Goal: Task Accomplishment & Management: Complete application form

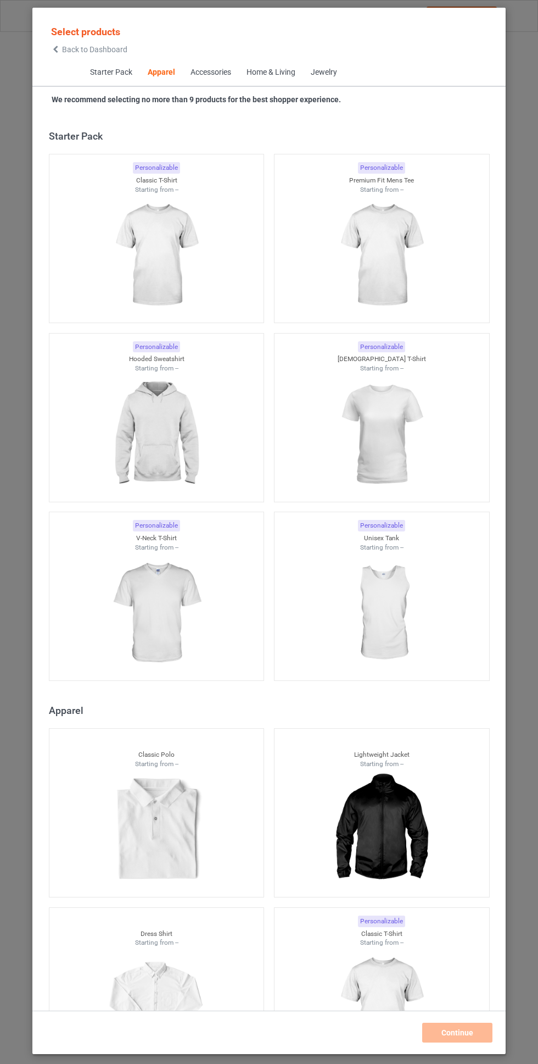
scroll to position [588, 0]
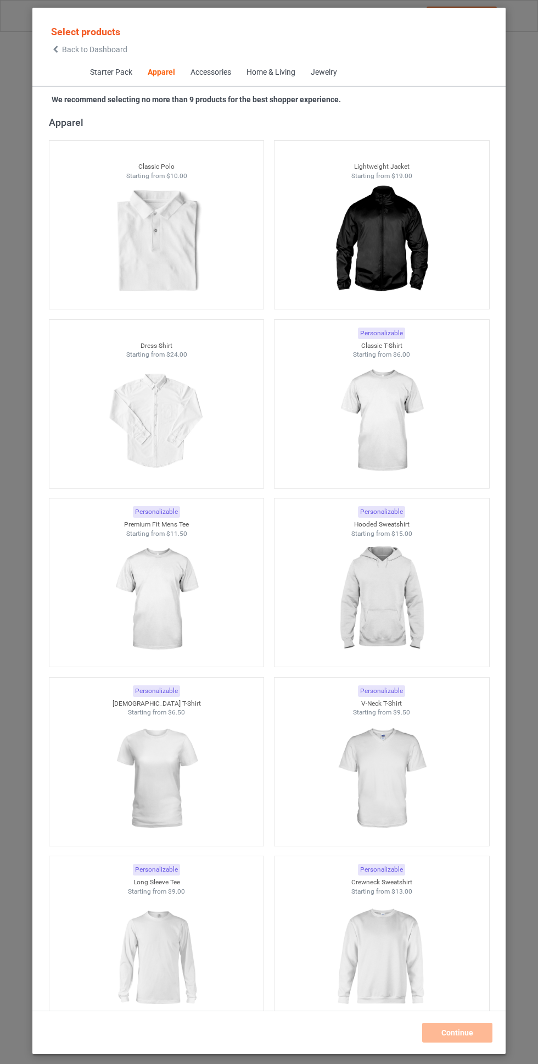
click at [397, 401] on img at bounding box center [381, 420] width 98 height 123
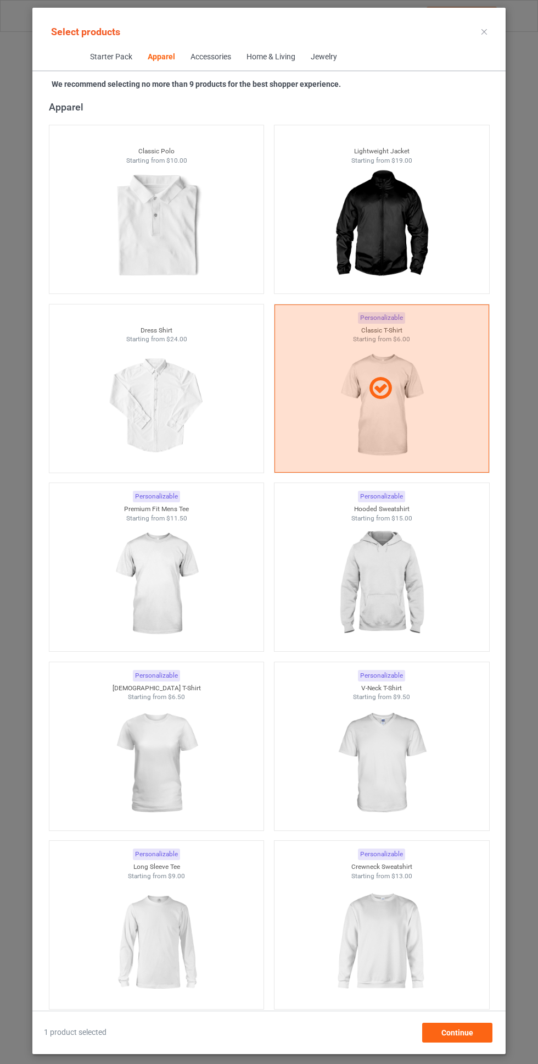
click at [400, 525] on img at bounding box center [381, 583] width 98 height 123
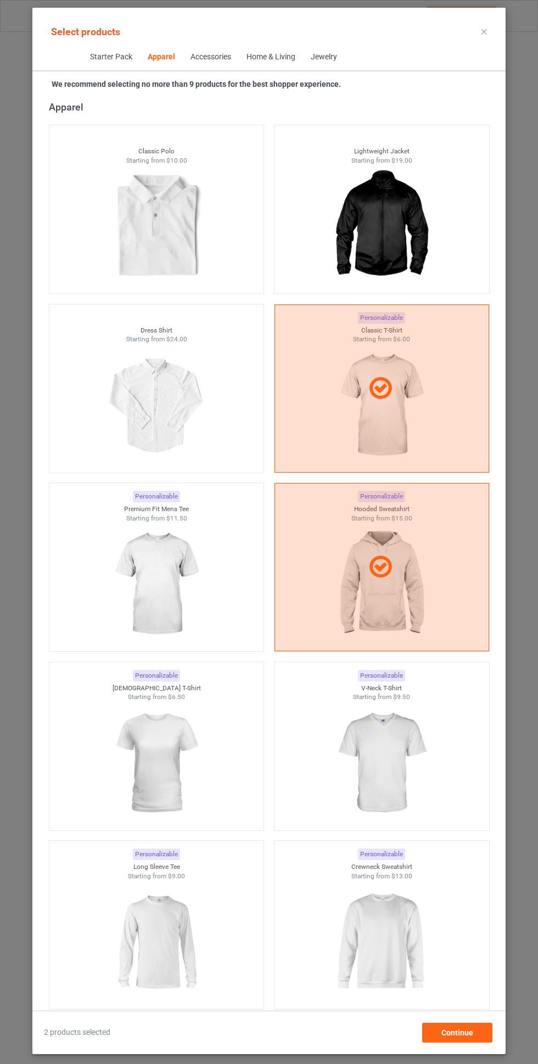
click at [199, 576] on img at bounding box center [156, 583] width 98 height 123
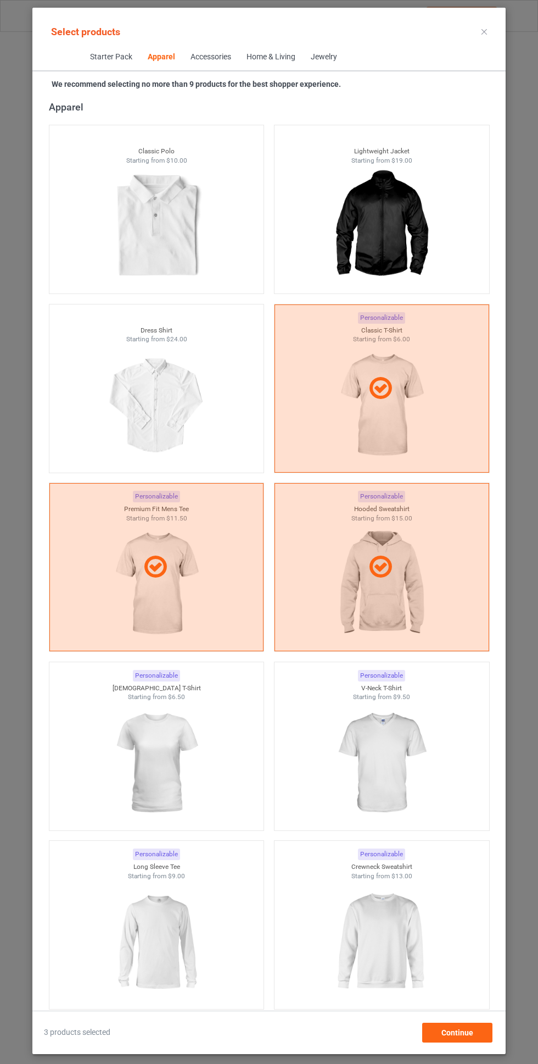
click at [200, 724] on img at bounding box center [156, 763] width 98 height 123
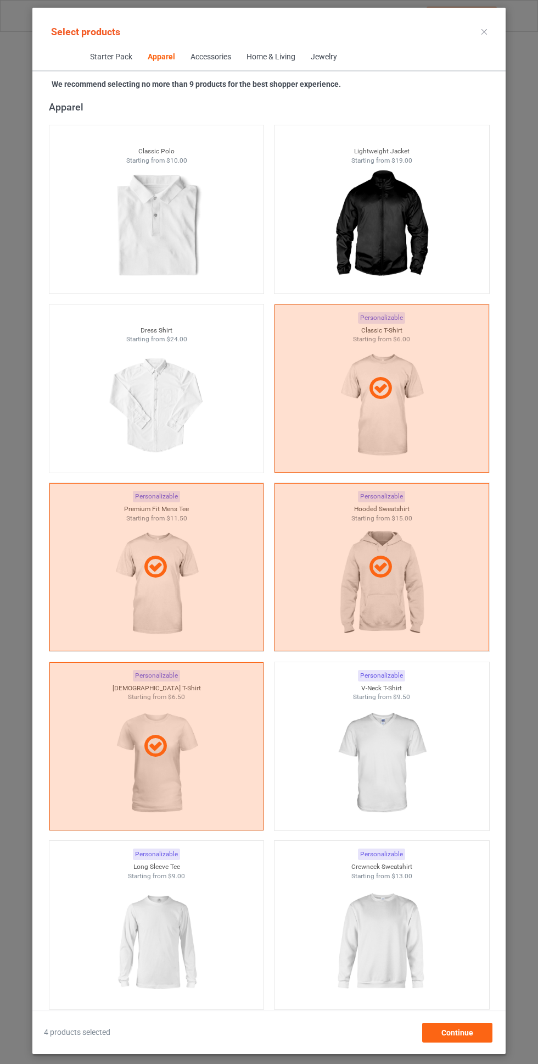
click at [407, 744] on img at bounding box center [381, 763] width 98 height 123
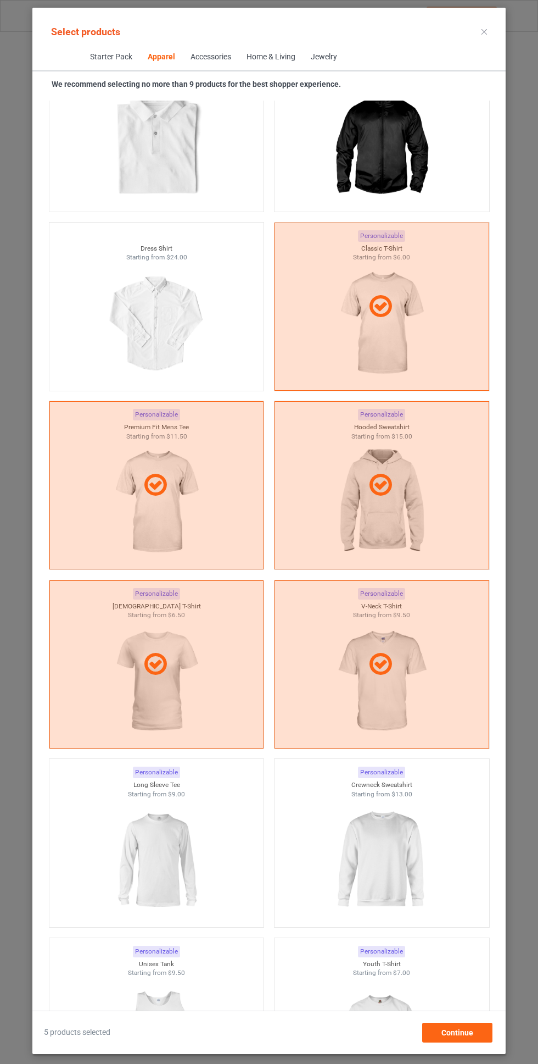
scroll to position [707, 0]
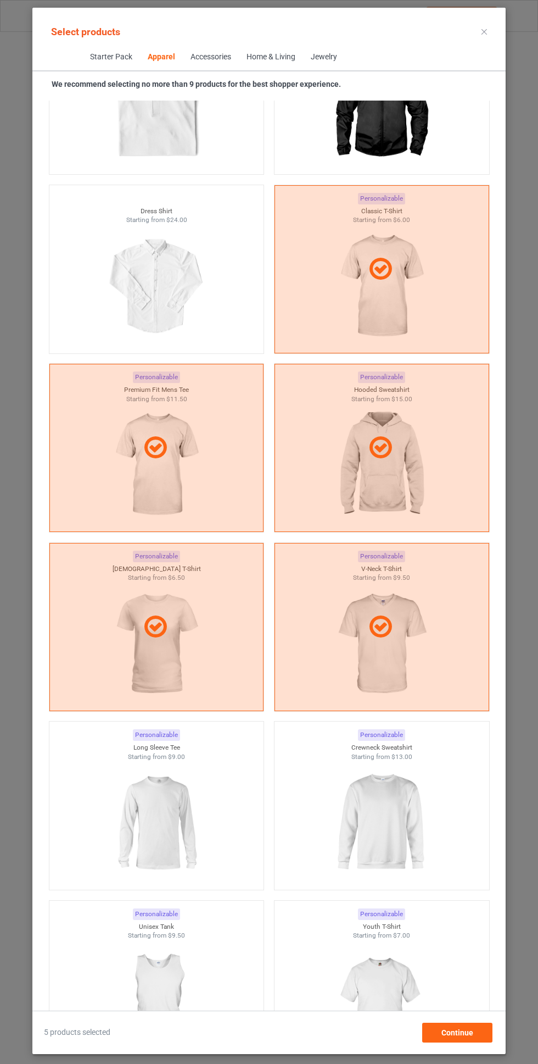
click at [199, 796] on img at bounding box center [156, 822] width 98 height 123
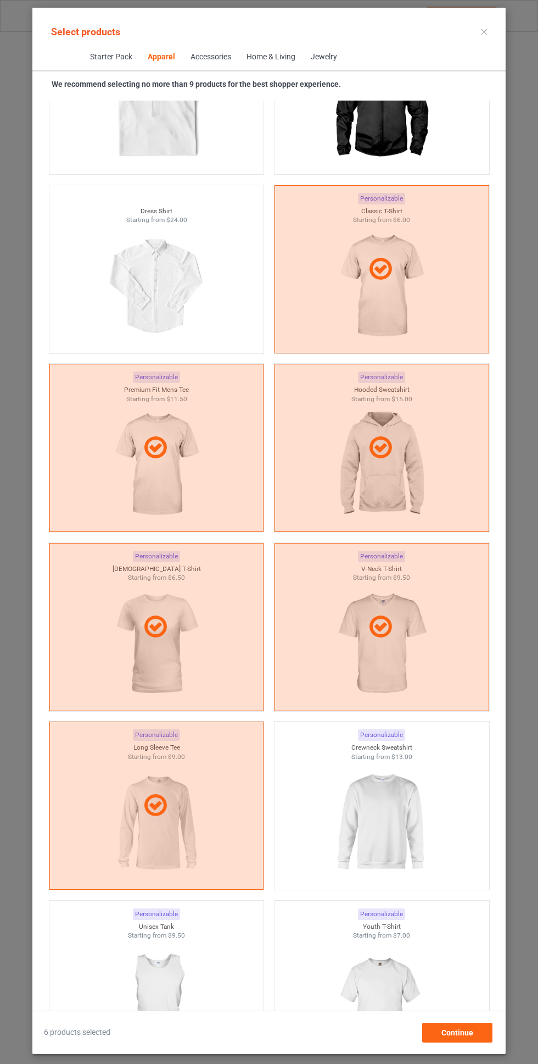
click at [394, 802] on img at bounding box center [381, 822] width 98 height 123
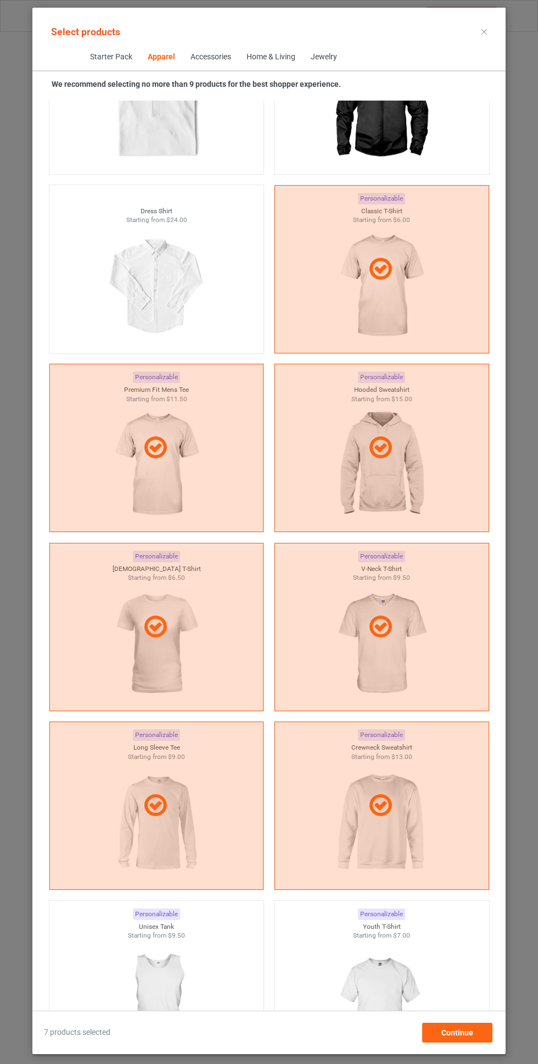
click at [408, 960] on img at bounding box center [381, 1001] width 98 height 123
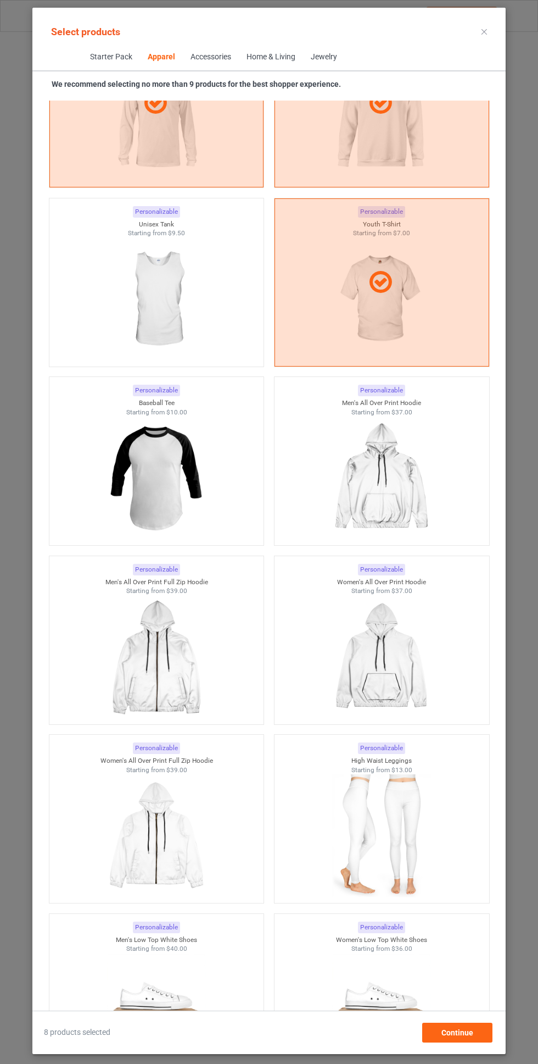
scroll to position [2495, 0]
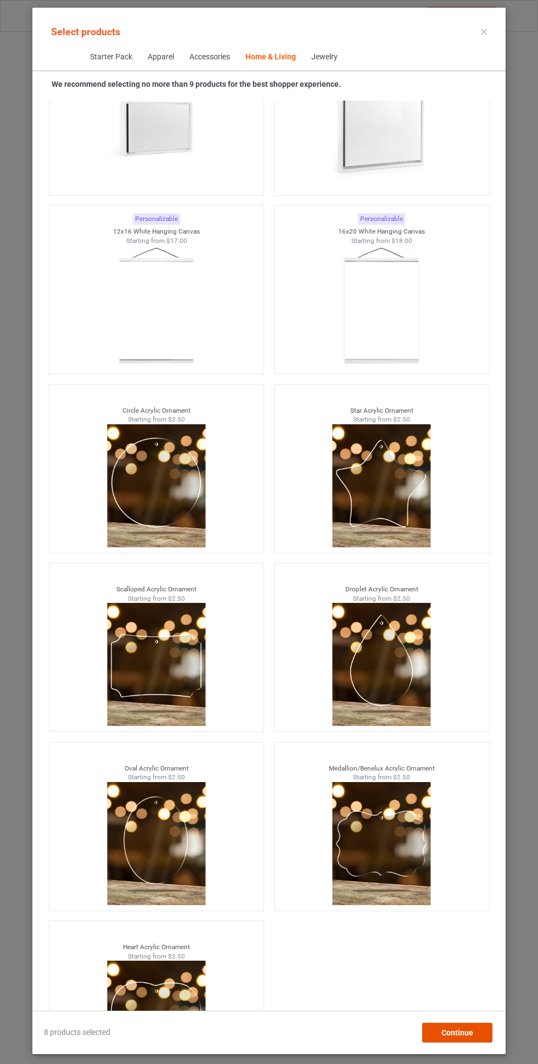
click at [476, 1032] on div "Continue" at bounding box center [457, 1032] width 70 height 20
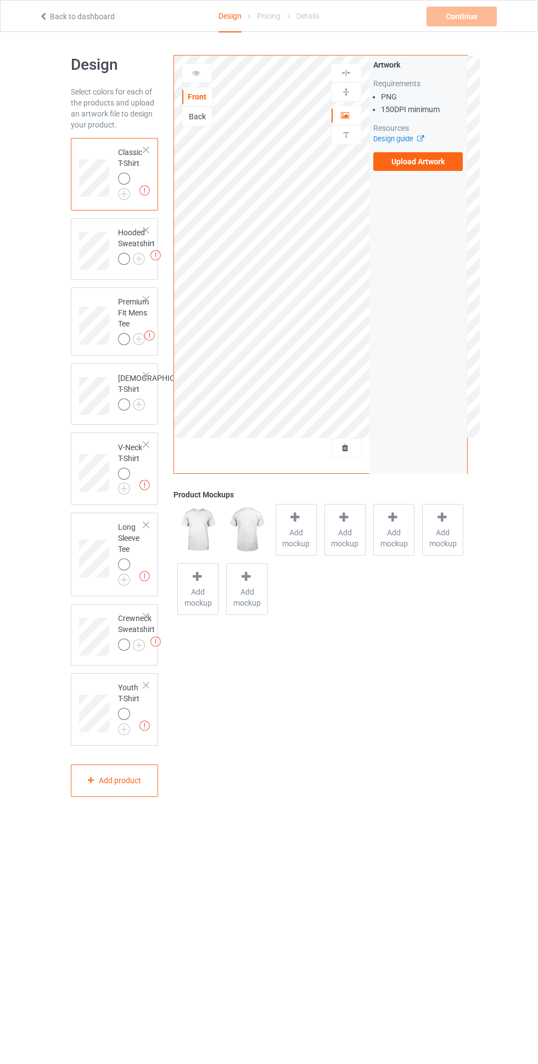
click at [0, 0] on img at bounding box center [0, 0] width 0 height 0
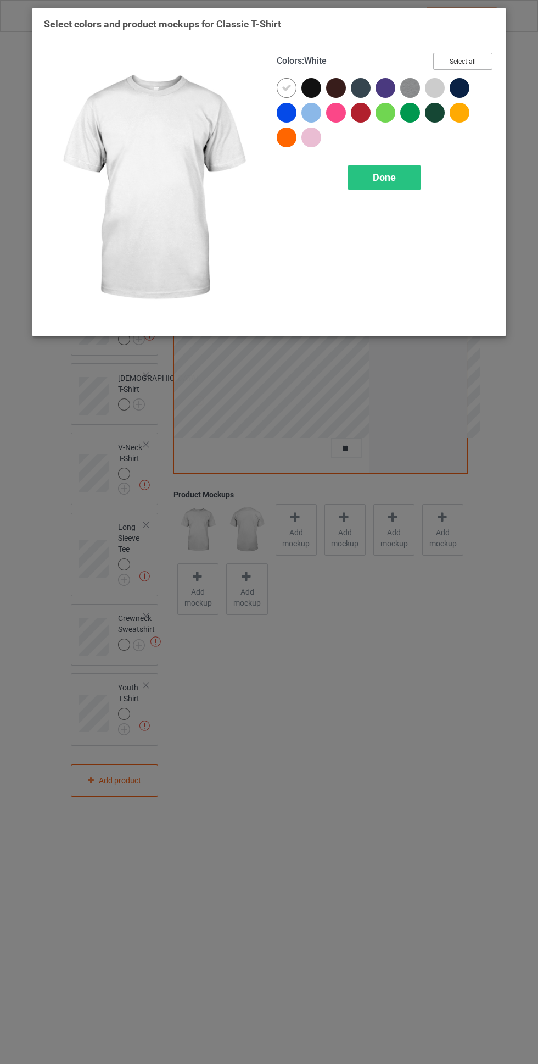
click at [467, 59] on button "Select all" at bounding box center [462, 61] width 59 height 17
click at [282, 88] on icon at bounding box center [287, 88] width 10 height 10
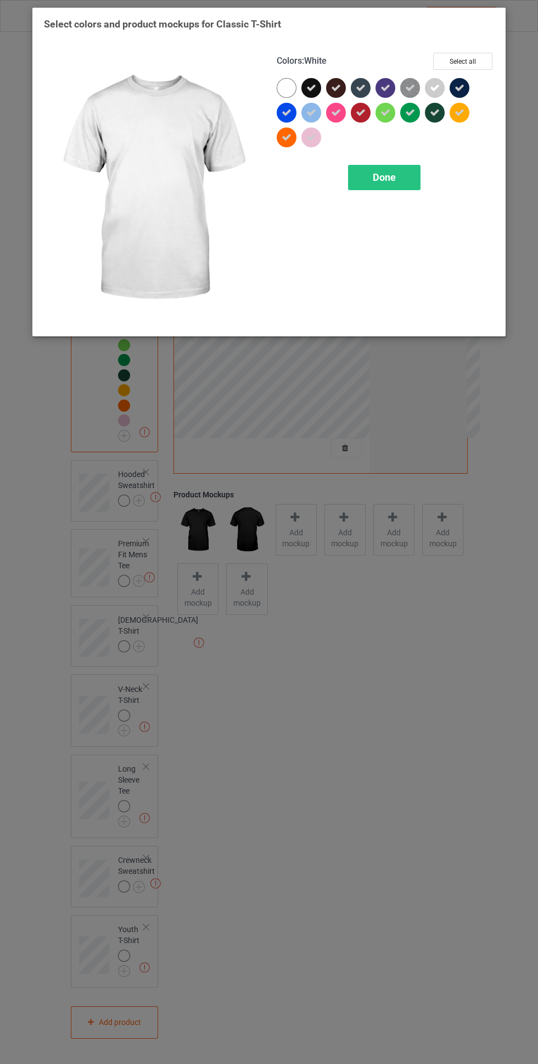
click at [382, 180] on span "Done" at bounding box center [384, 177] width 23 height 12
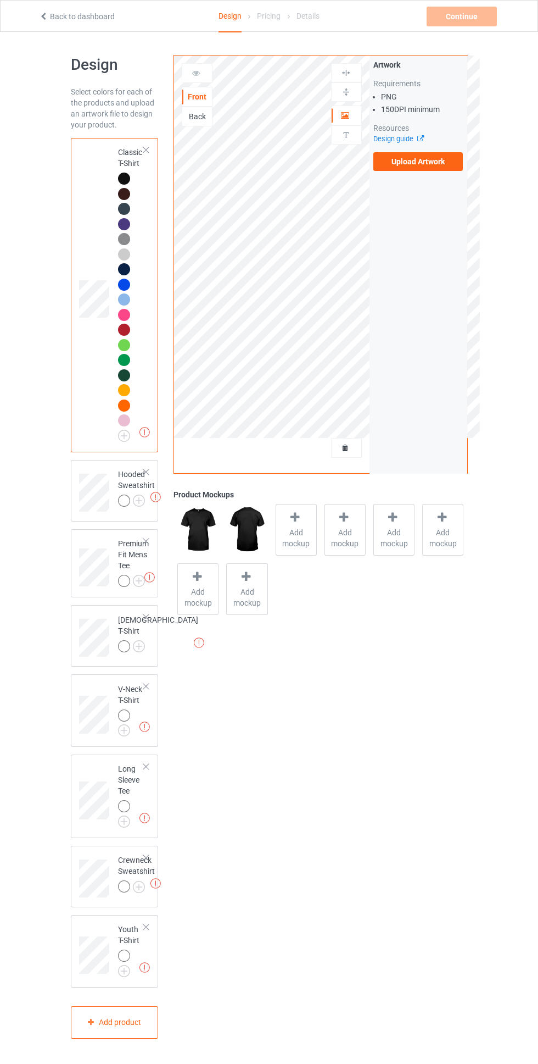
click at [0, 0] on img at bounding box center [0, 0] width 0 height 0
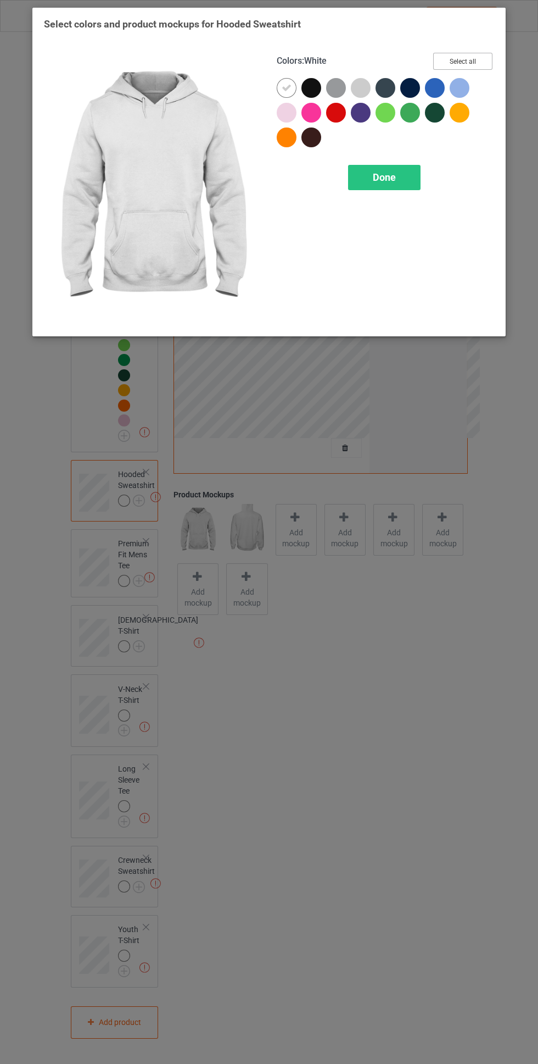
click at [470, 54] on button "Select all" at bounding box center [462, 61] width 59 height 17
click at [287, 87] on icon at bounding box center [287, 88] width 10 height 10
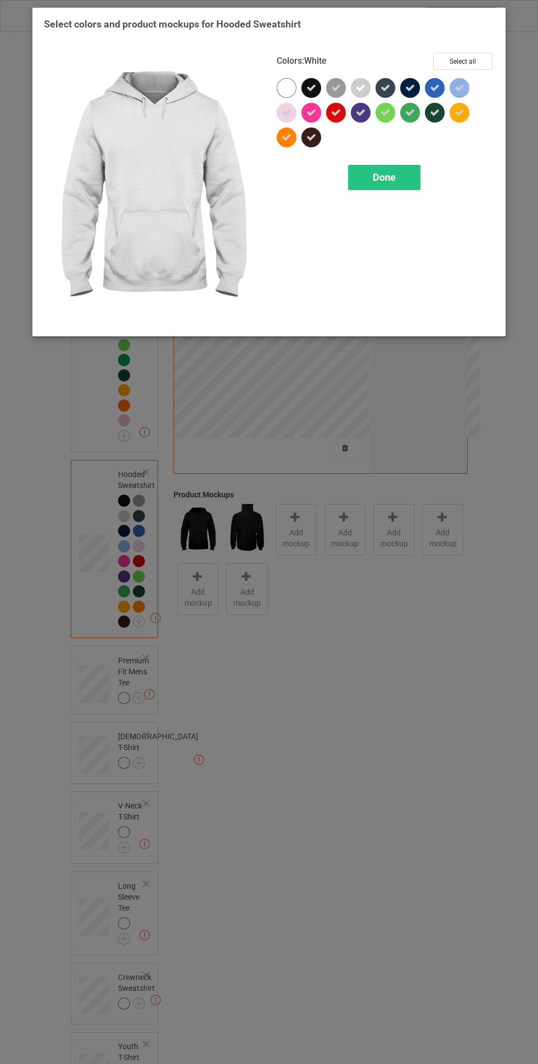
click at [386, 177] on span "Done" at bounding box center [384, 177] width 23 height 12
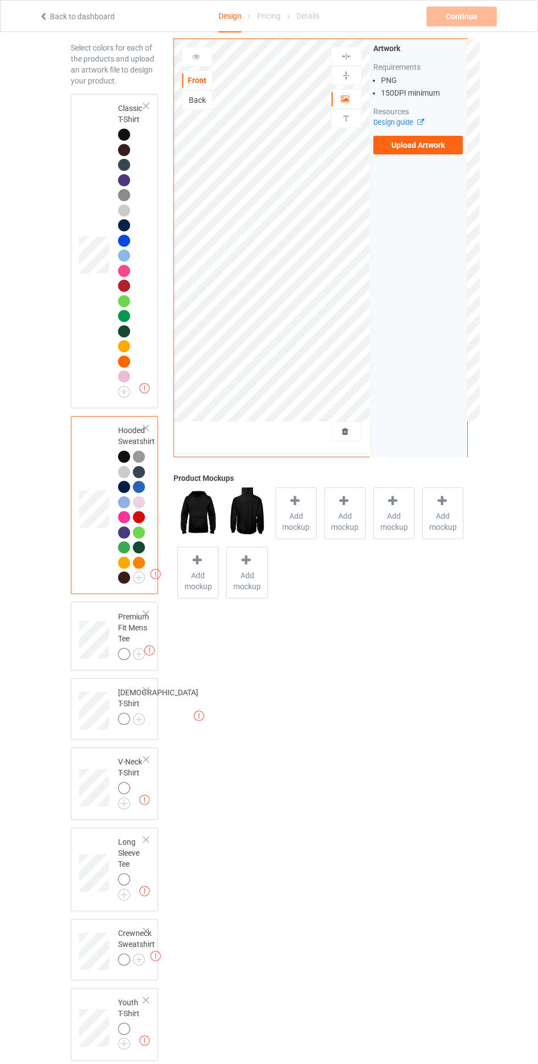
scroll to position [44, 0]
click at [0, 0] on img at bounding box center [0, 0] width 0 height 0
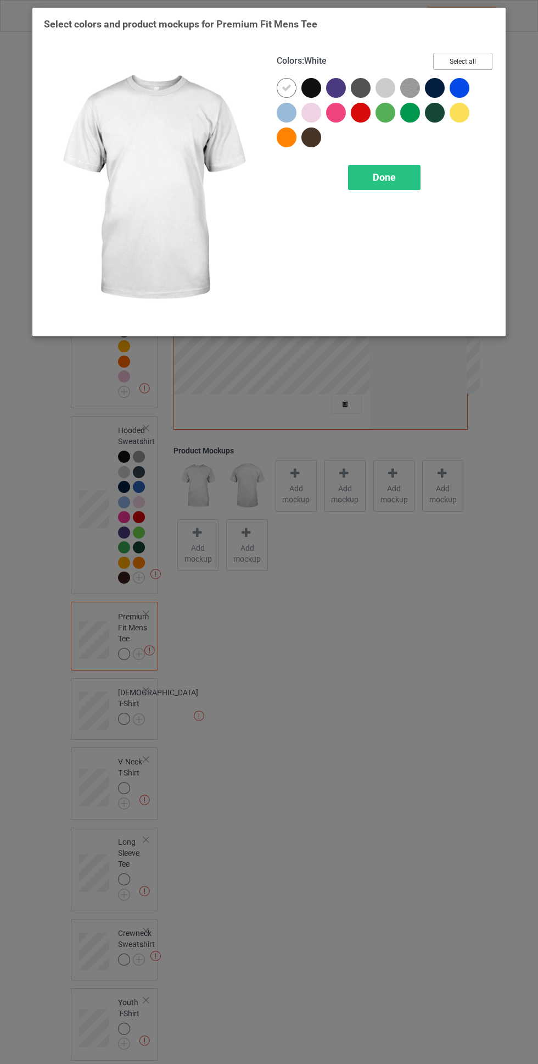
click at [458, 61] on button "Select all" at bounding box center [462, 61] width 59 height 17
click at [287, 86] on icon at bounding box center [287, 88] width 10 height 10
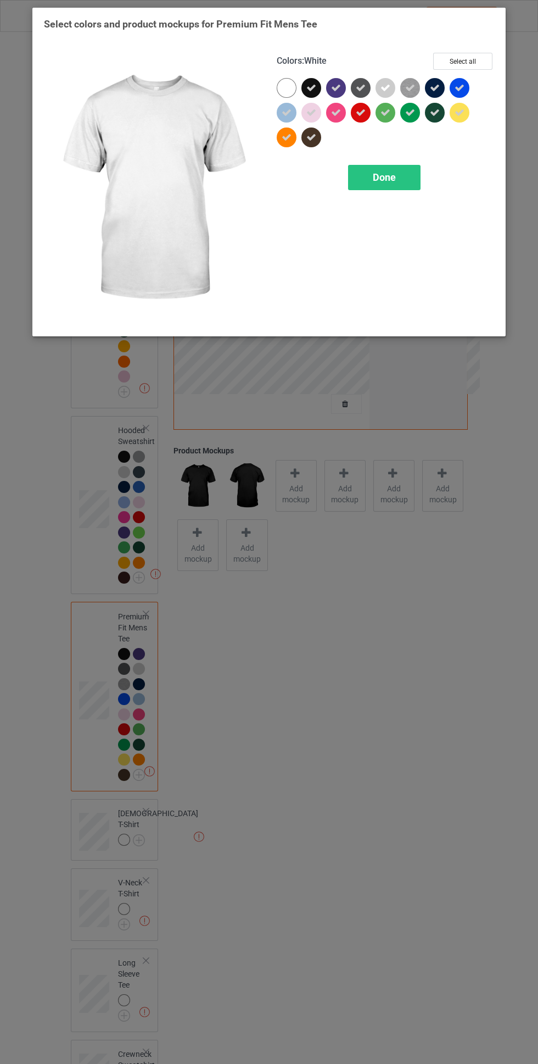
click at [385, 176] on span "Done" at bounding box center [384, 177] width 23 height 12
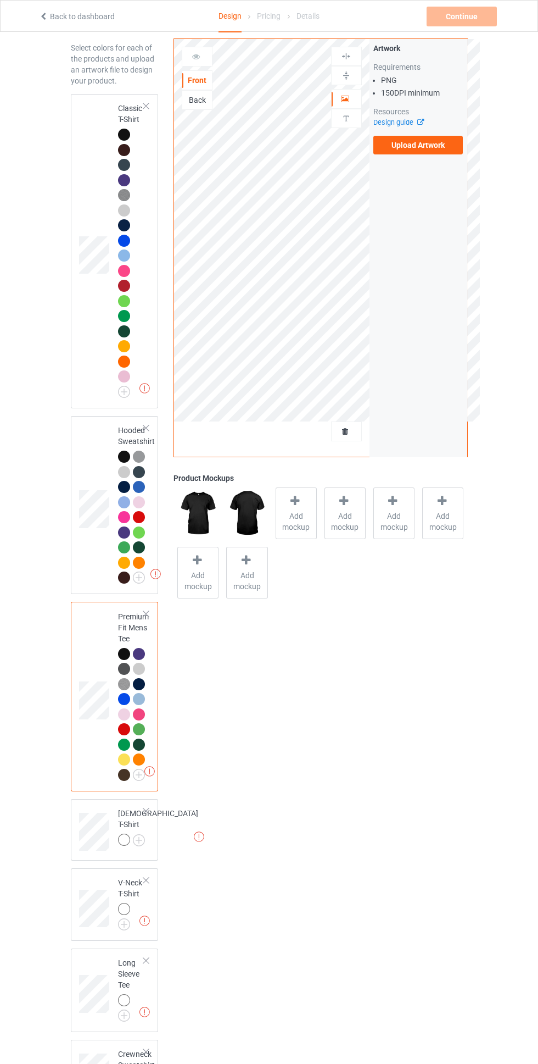
scroll to position [165, 0]
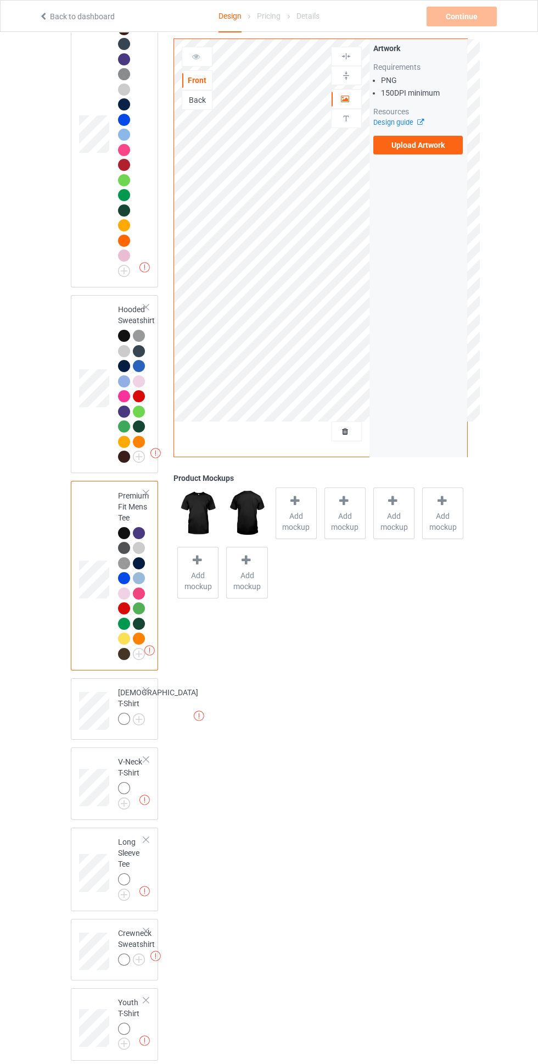
click at [0, 0] on img at bounding box center [0, 0] width 0 height 0
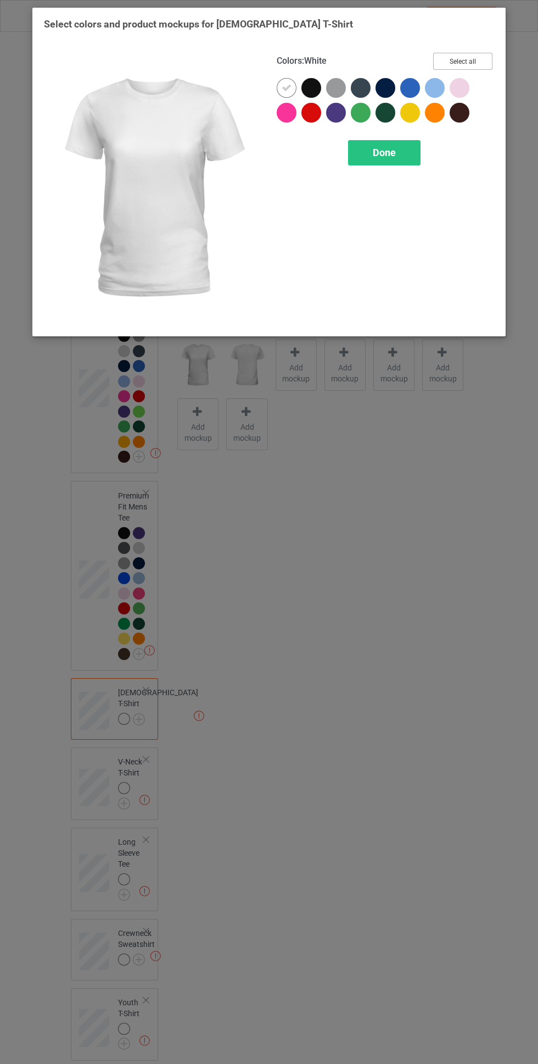
click at [471, 58] on button "Select all" at bounding box center [462, 61] width 59 height 17
click at [287, 86] on icon at bounding box center [287, 88] width 10 height 10
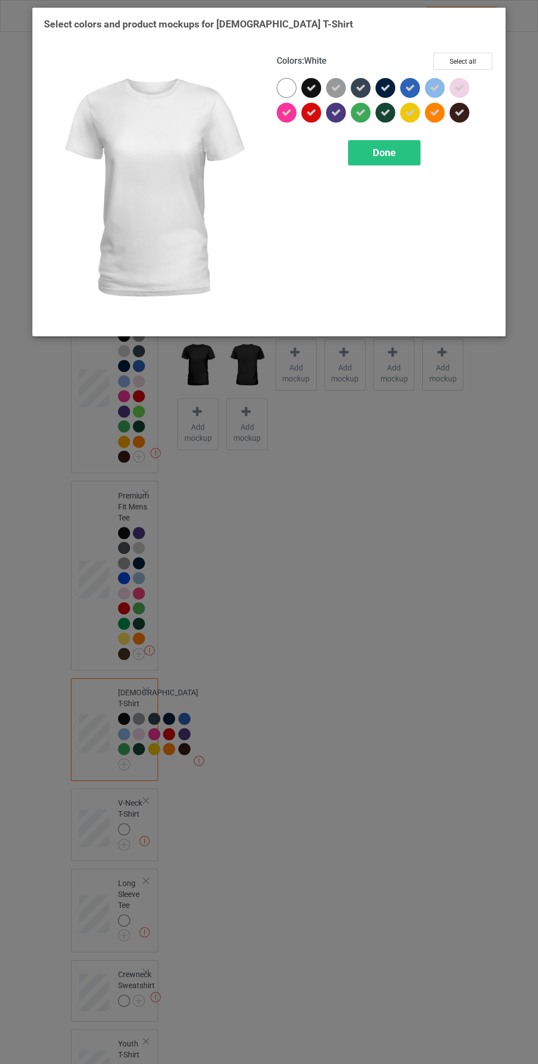
click at [385, 150] on span "Done" at bounding box center [384, 153] width 23 height 12
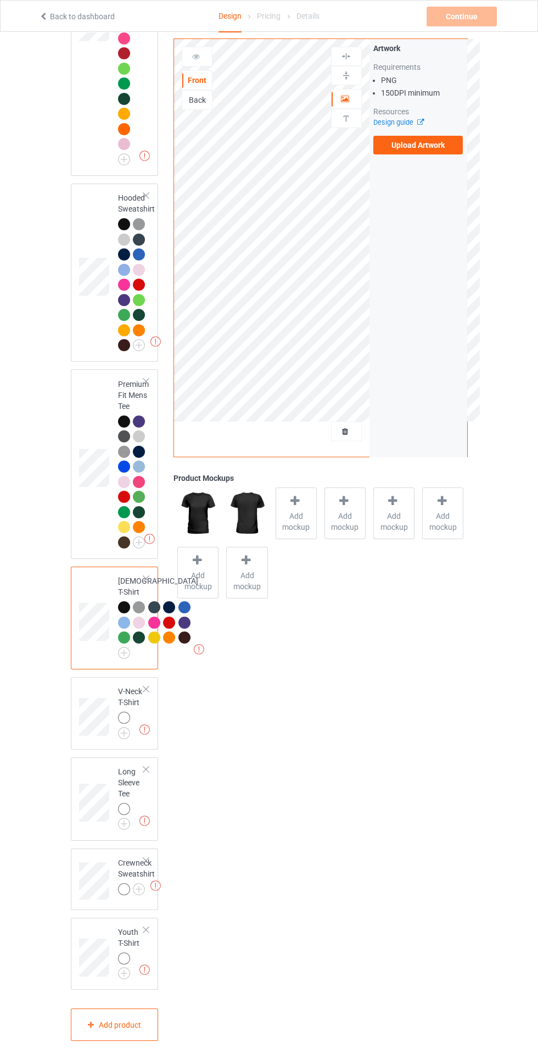
scroll to position [376, 0]
click at [0, 0] on img at bounding box center [0, 0] width 0 height 0
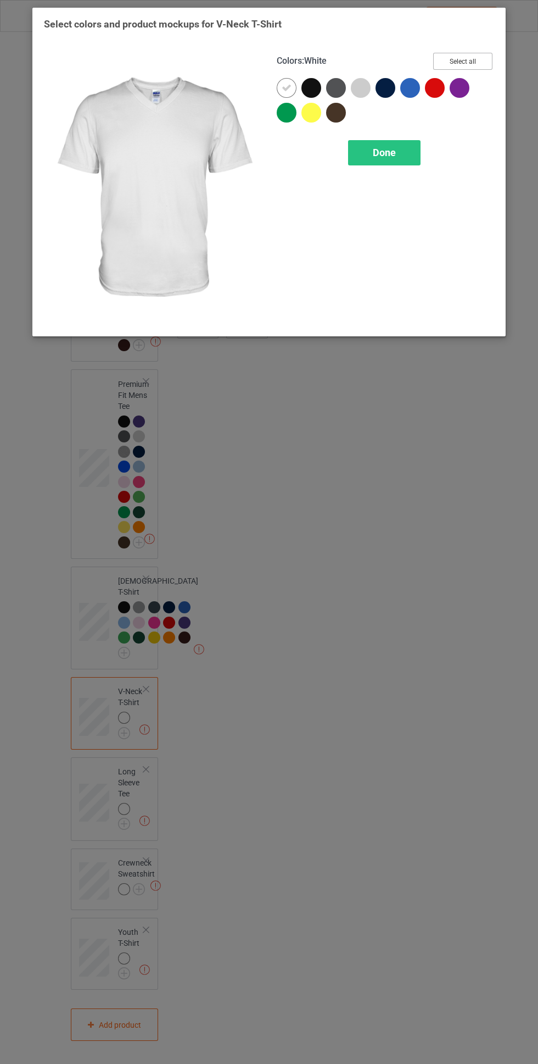
click at [479, 57] on button "Select all" at bounding box center [462, 61] width 59 height 17
click at [287, 82] on div at bounding box center [287, 88] width 20 height 20
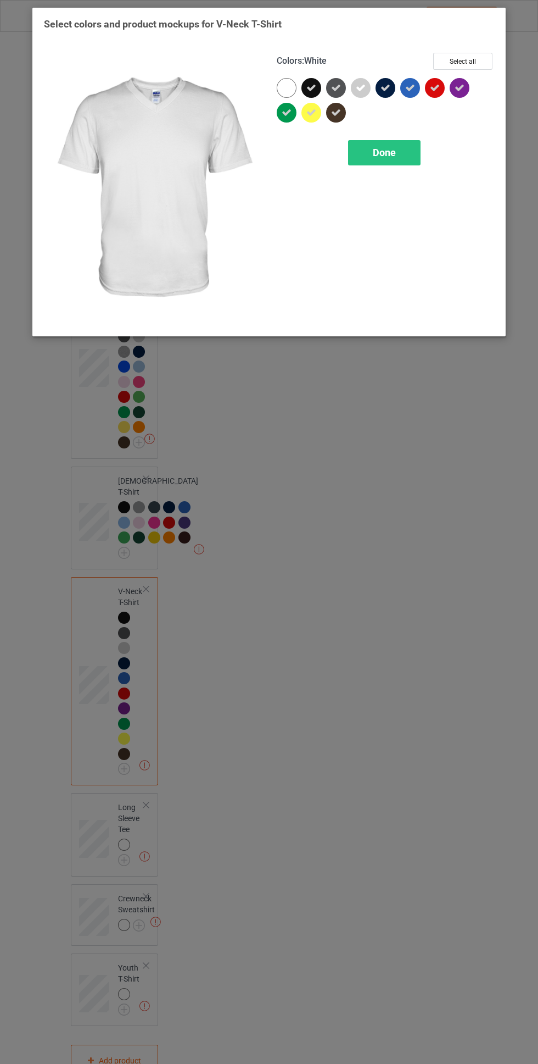
click at [385, 157] on span "Done" at bounding box center [384, 153] width 23 height 12
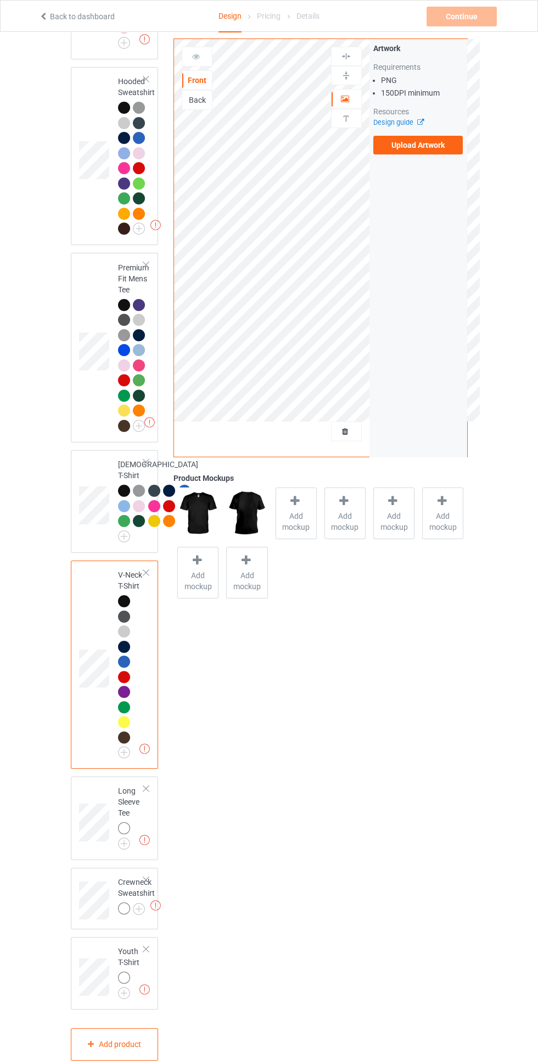
scroll to position [513, 0]
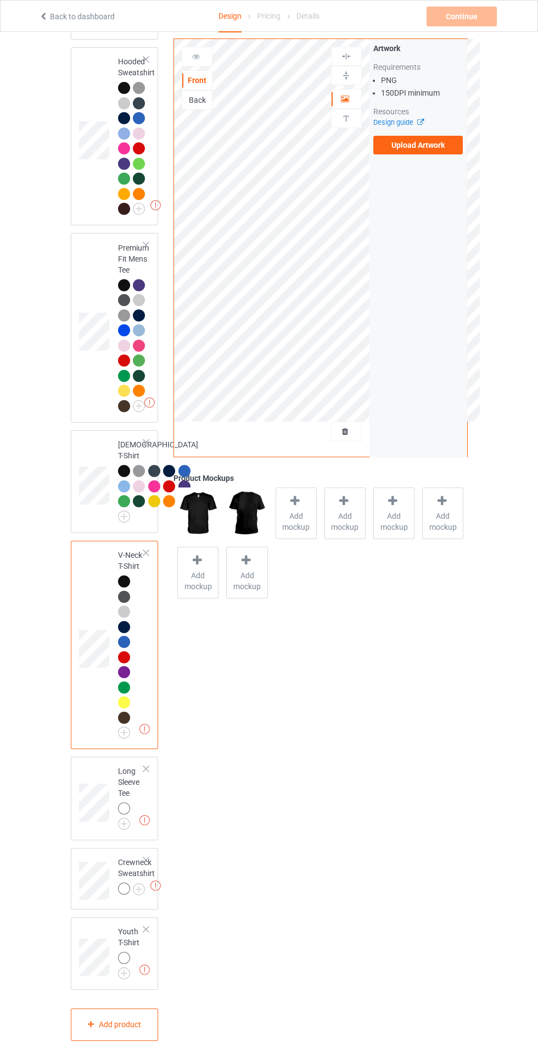
click at [0, 0] on img at bounding box center [0, 0] width 0 height 0
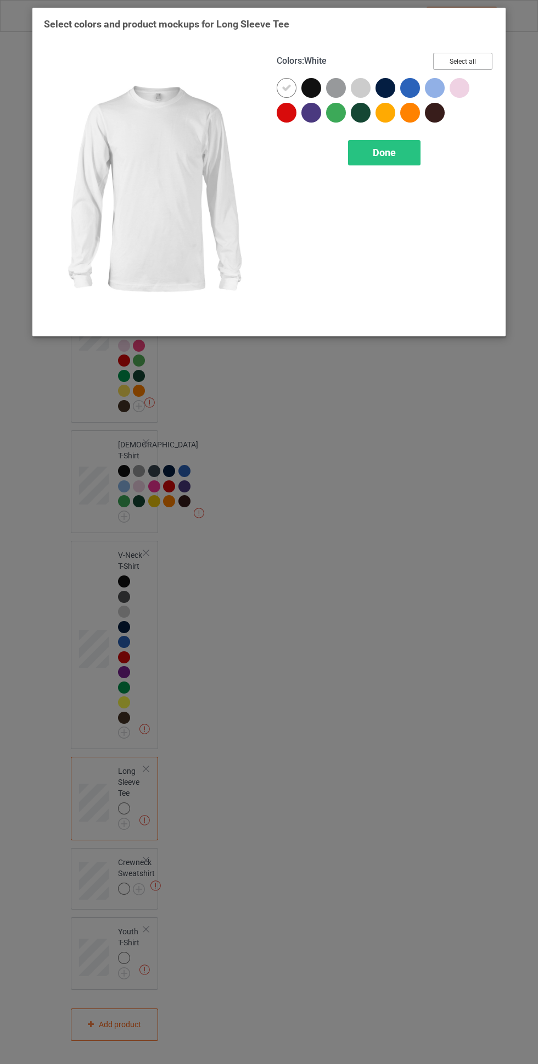
click at [467, 55] on button "Select all" at bounding box center [462, 61] width 59 height 17
click at [287, 87] on icon at bounding box center [287, 88] width 10 height 10
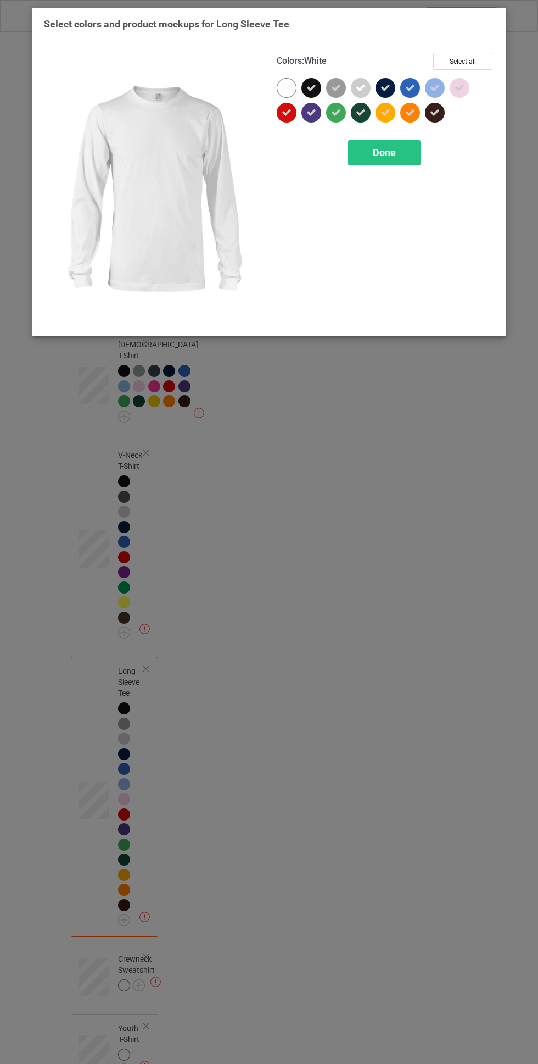
click at [405, 152] on div "Done" at bounding box center [384, 152] width 73 height 25
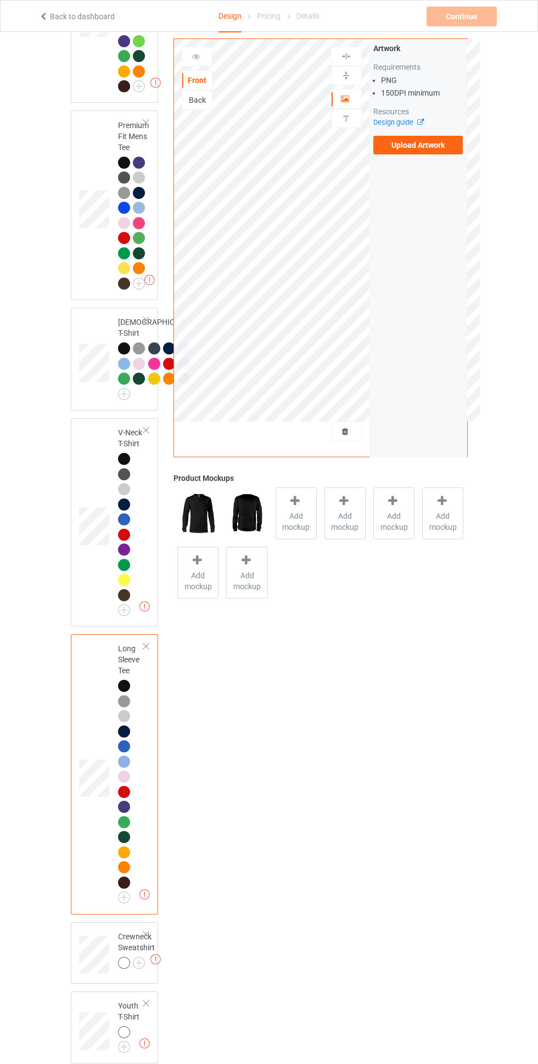
scroll to position [709, 0]
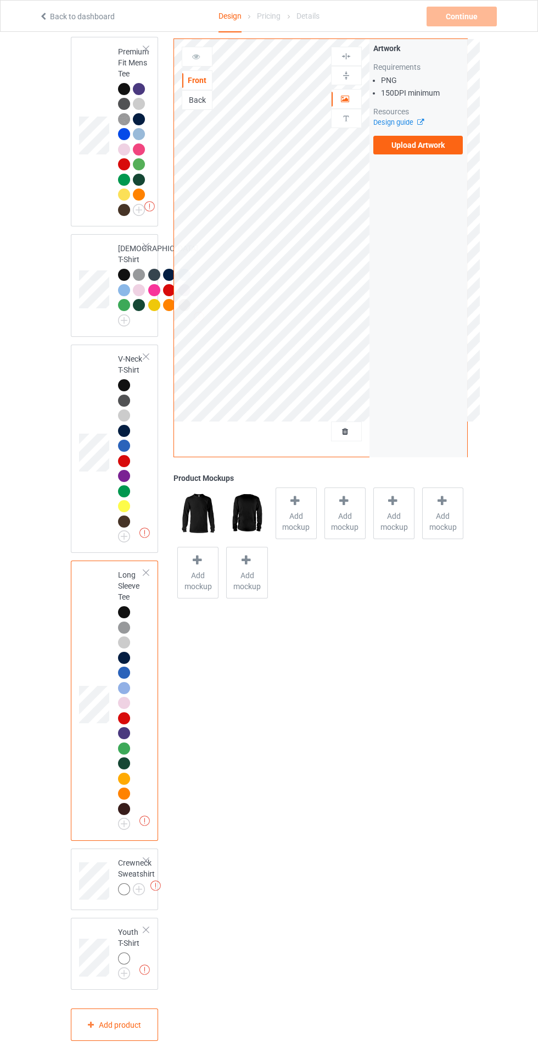
click at [0, 0] on img at bounding box center [0, 0] width 0 height 0
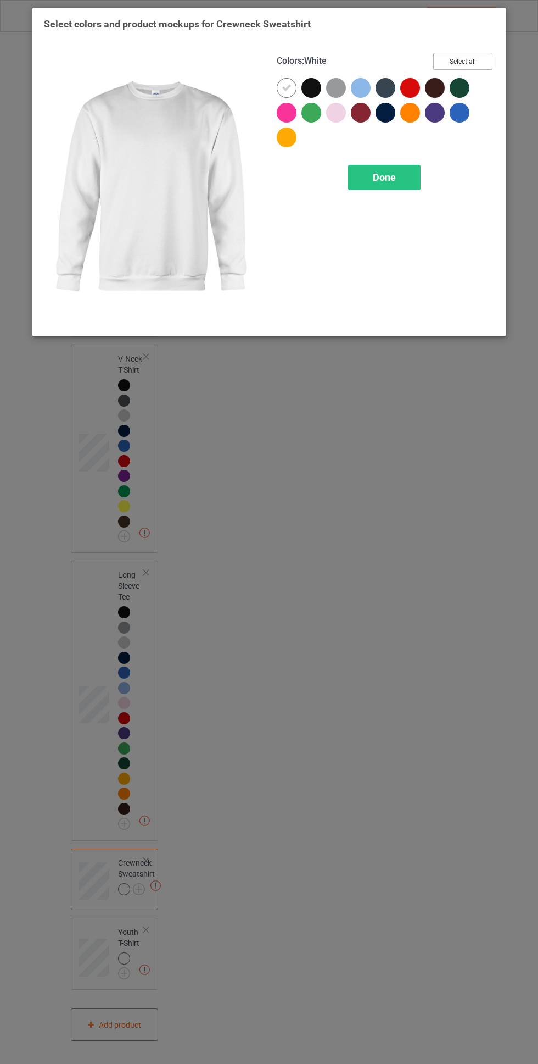
click at [470, 56] on button "Select all" at bounding box center [462, 61] width 59 height 17
click at [283, 80] on div at bounding box center [287, 88] width 20 height 20
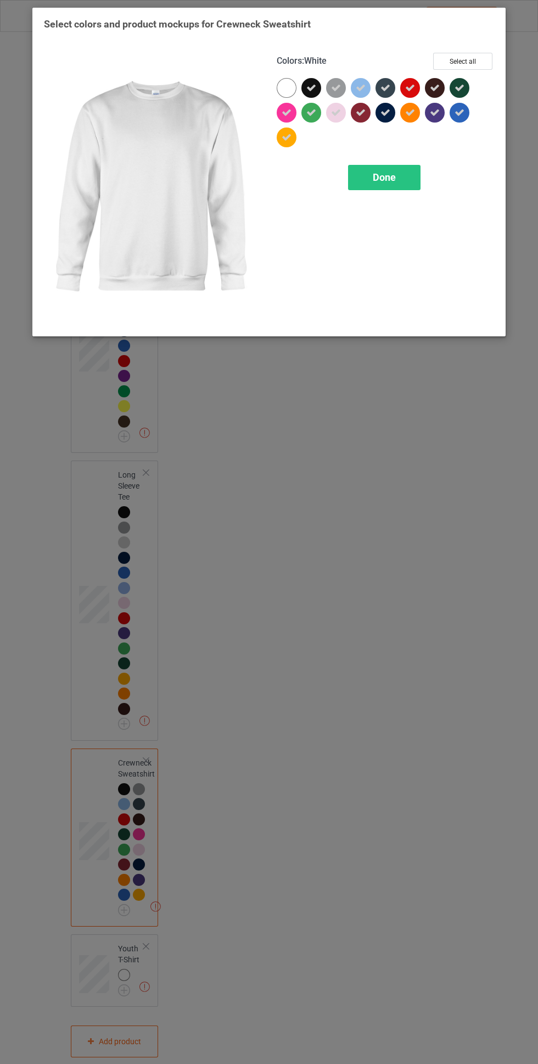
click at [393, 218] on div "Colors : White Select all Done" at bounding box center [385, 188] width 233 height 287
click at [392, 184] on div "Done" at bounding box center [384, 177] width 73 height 25
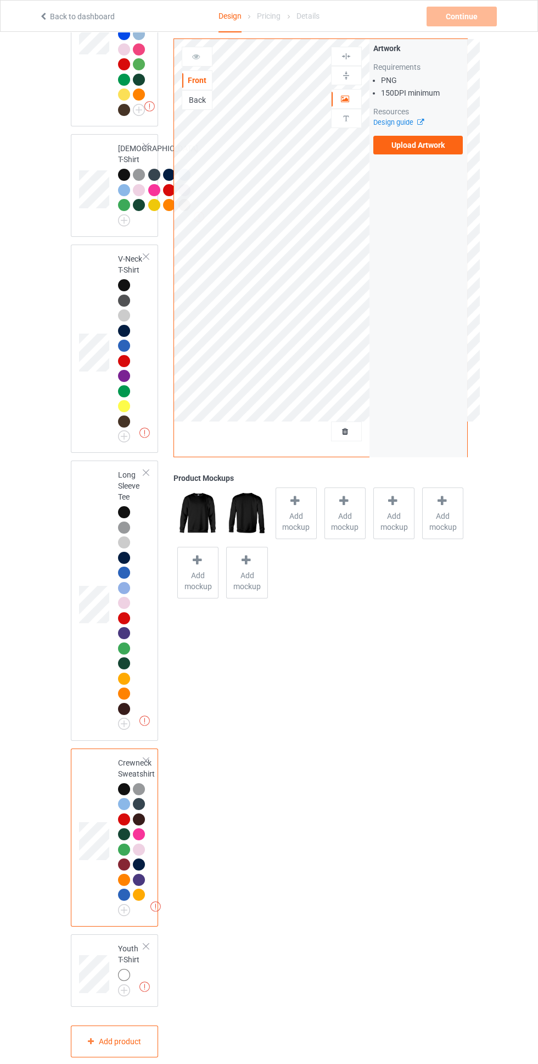
scroll to position [826, 0]
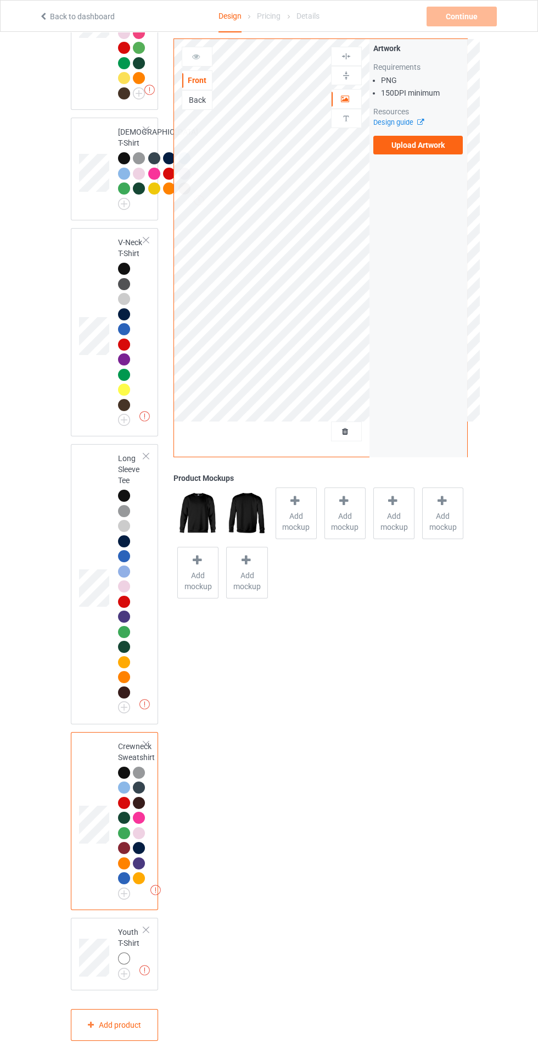
click at [131, 967] on div at bounding box center [125, 959] width 15 height 15
click at [0, 0] on img at bounding box center [0, 0] width 0 height 0
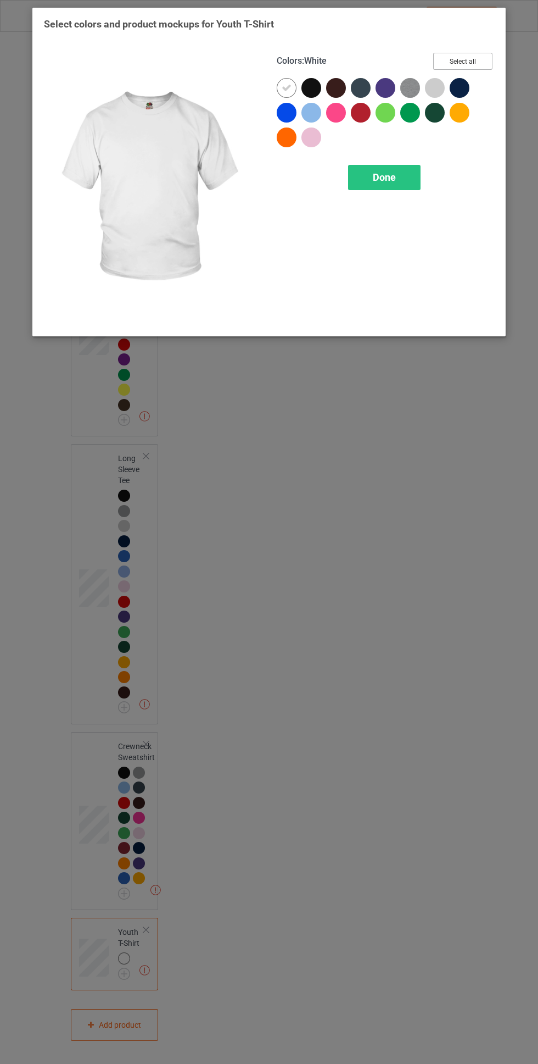
click at [472, 58] on button "Select all" at bounding box center [462, 61] width 59 height 17
click at [287, 87] on icon at bounding box center [287, 88] width 10 height 10
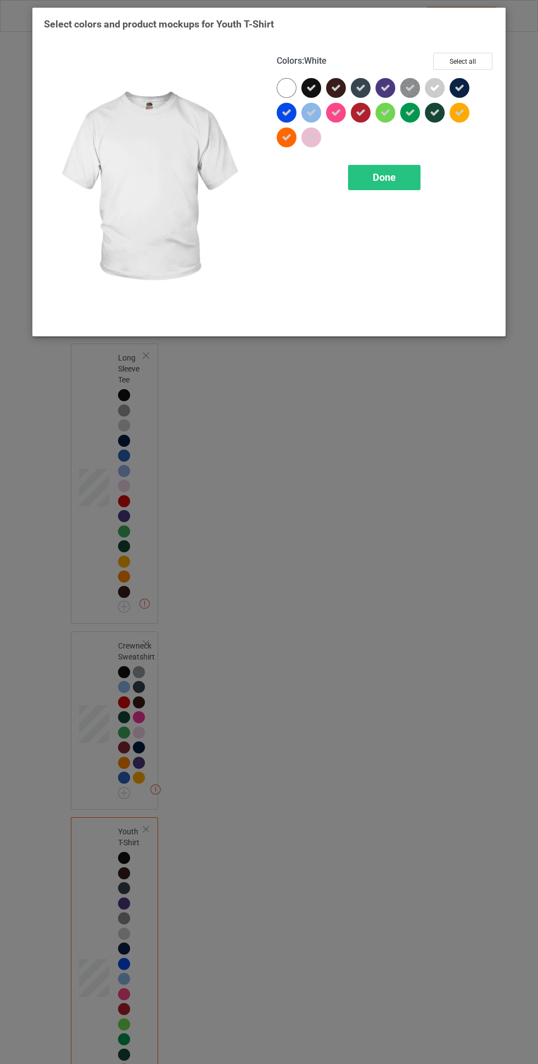
click at [390, 171] on span "Done" at bounding box center [384, 177] width 23 height 12
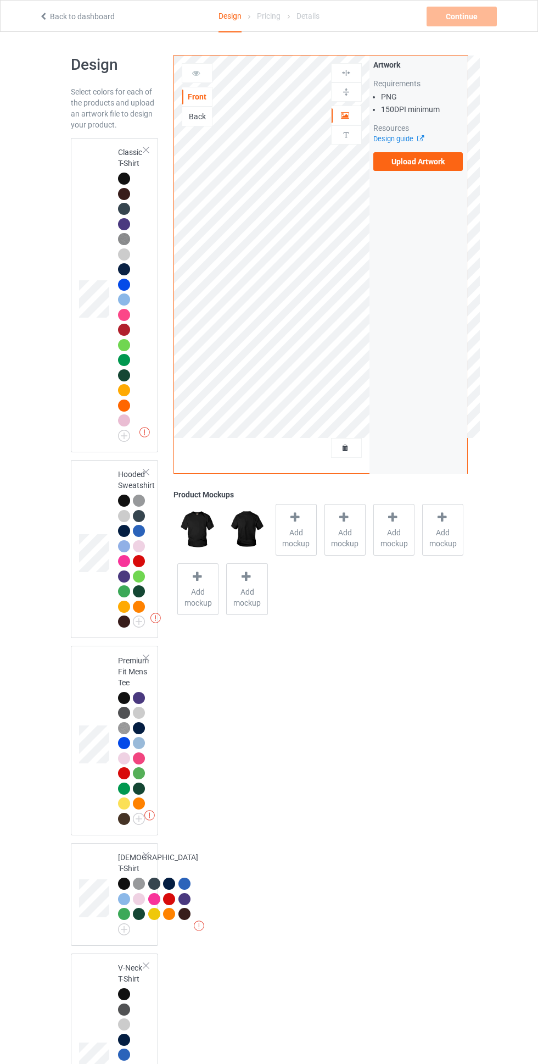
click at [132, 503] on div at bounding box center [125, 501] width 15 height 15
click at [458, 170] on label "Upload Artwork" at bounding box center [419, 161] width 90 height 19
click at [0, 0] on input "Upload Artwork" at bounding box center [0, 0] width 0 height 0
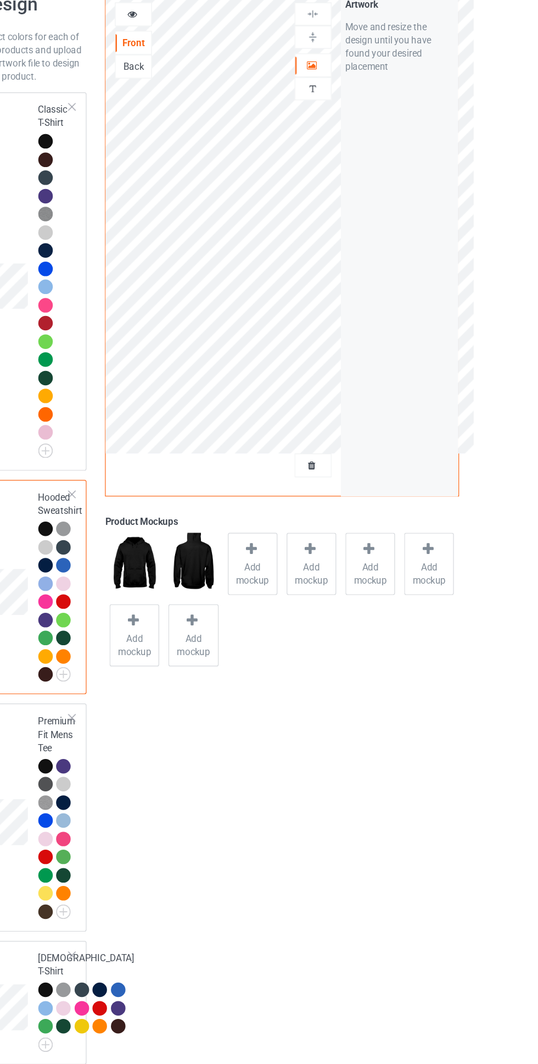
click at [346, 135] on img at bounding box center [346, 135] width 10 height 10
click at [352, 106] on div "Artwork" at bounding box center [346, 115] width 31 height 20
click at [354, 113] on div at bounding box center [347, 115] width 30 height 11
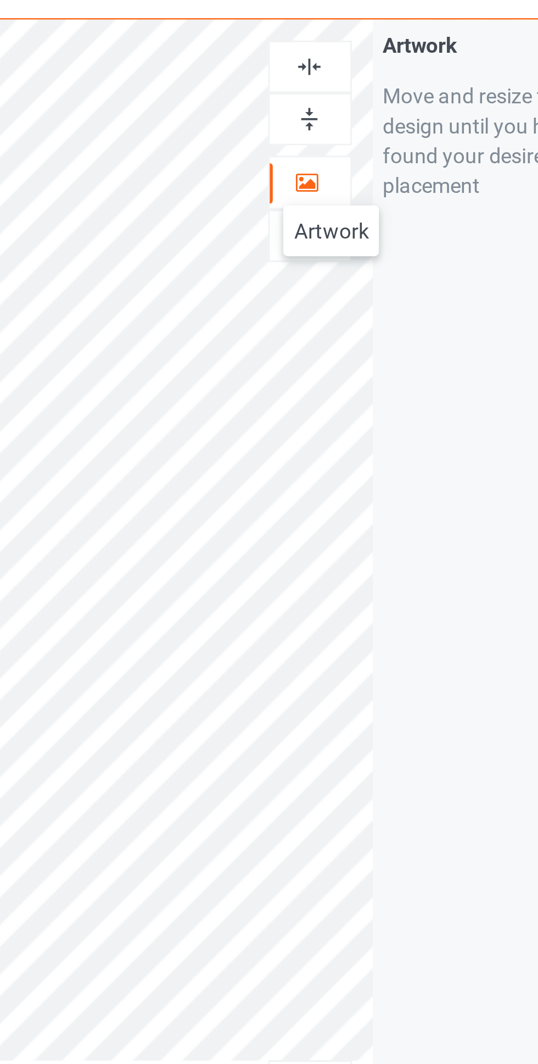
click at [353, 74] on div at bounding box center [347, 73] width 30 height 10
click at [349, 71] on img at bounding box center [346, 73] width 10 height 10
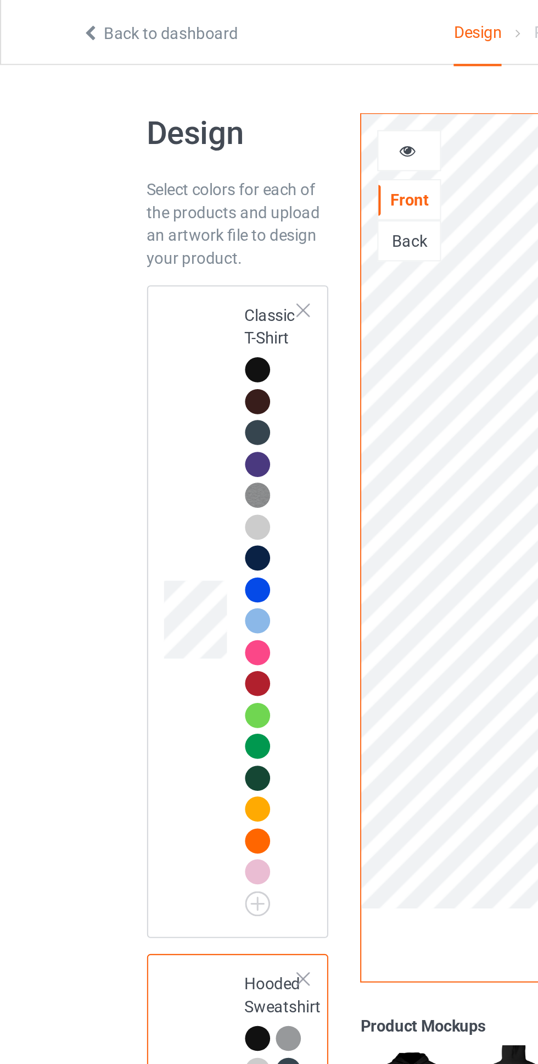
click at [131, 174] on div at bounding box center [125, 180] width 15 height 15
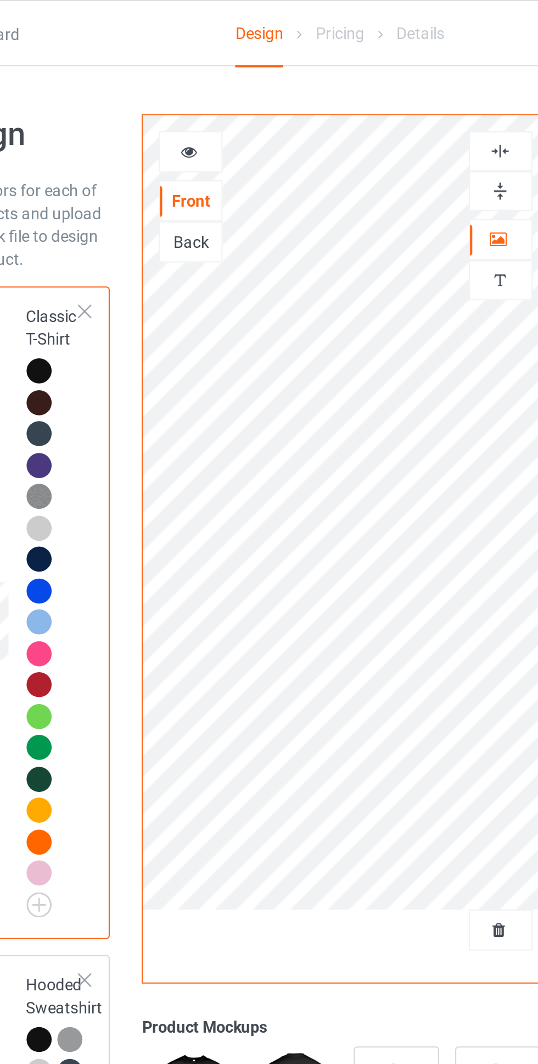
click at [196, 72] on icon at bounding box center [196, 72] width 9 height 8
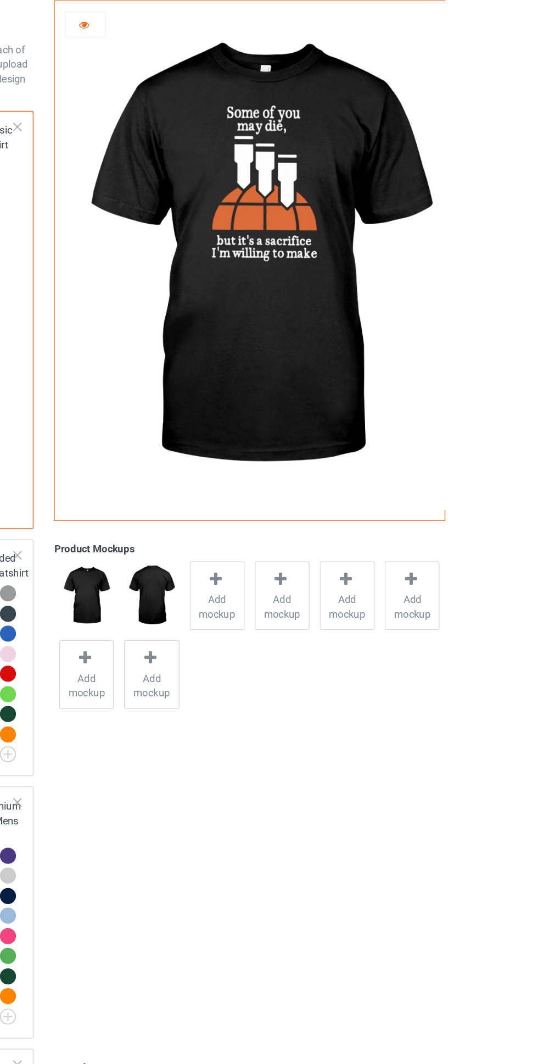
click at [196, 71] on icon at bounding box center [196, 72] width 9 height 8
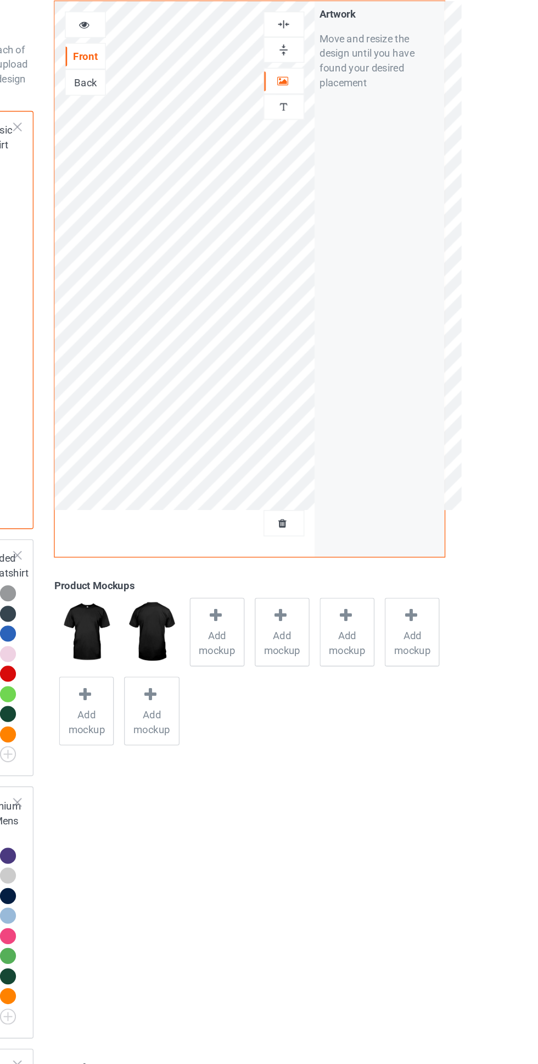
click at [352, 115] on div at bounding box center [347, 115] width 30 height 11
click at [346, 73] on img at bounding box center [346, 73] width 10 height 10
click at [196, 71] on icon at bounding box center [196, 72] width 9 height 8
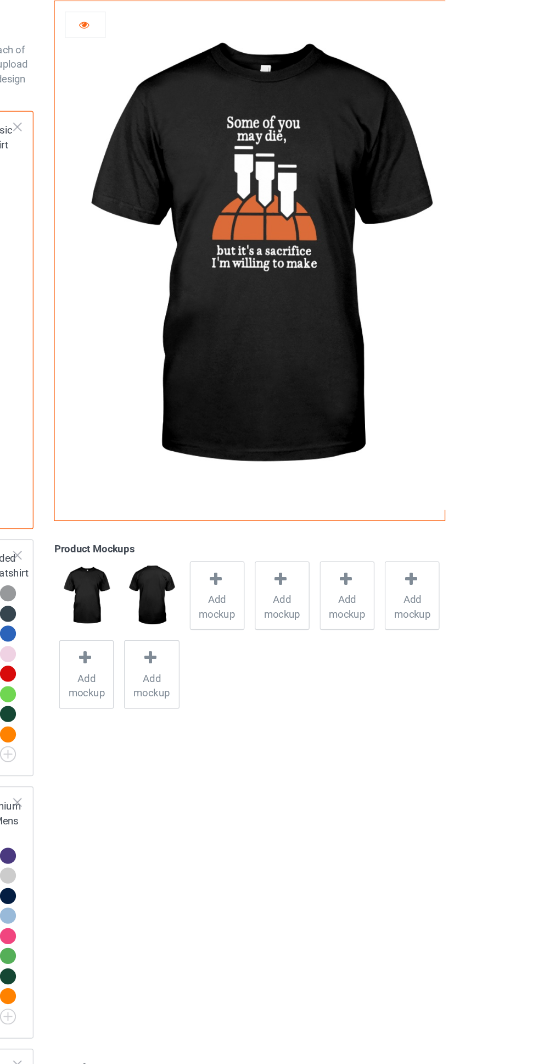
click at [196, 71] on icon at bounding box center [196, 72] width 9 height 8
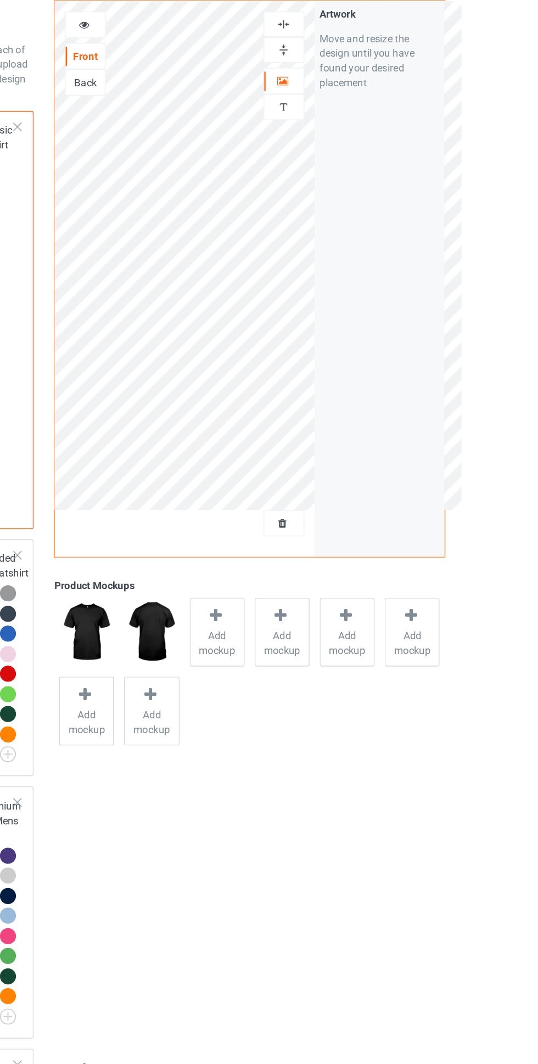
click at [347, 70] on img at bounding box center [346, 73] width 10 height 10
click at [298, 520] on icon at bounding box center [295, 517] width 14 height 12
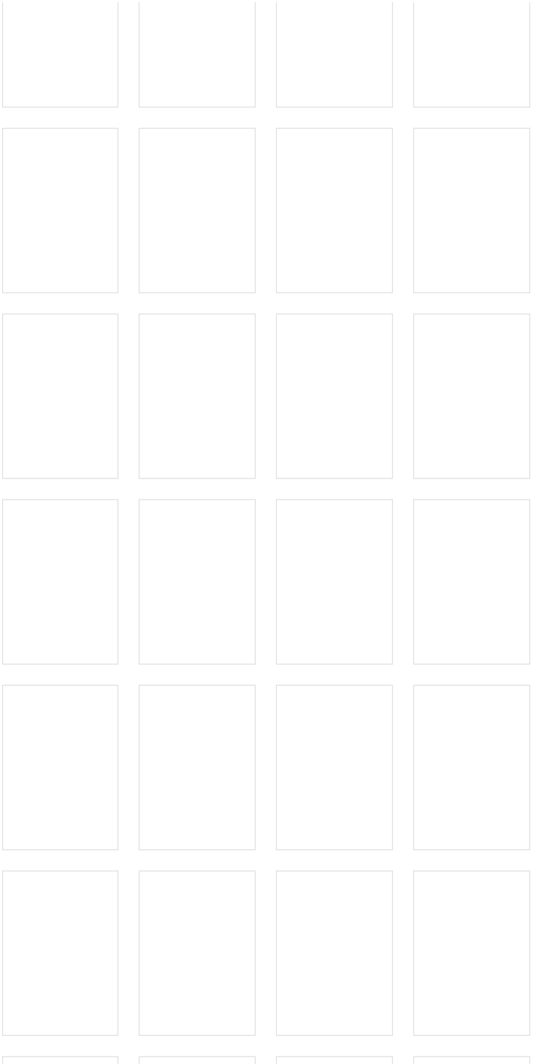
scroll to position [634, 0]
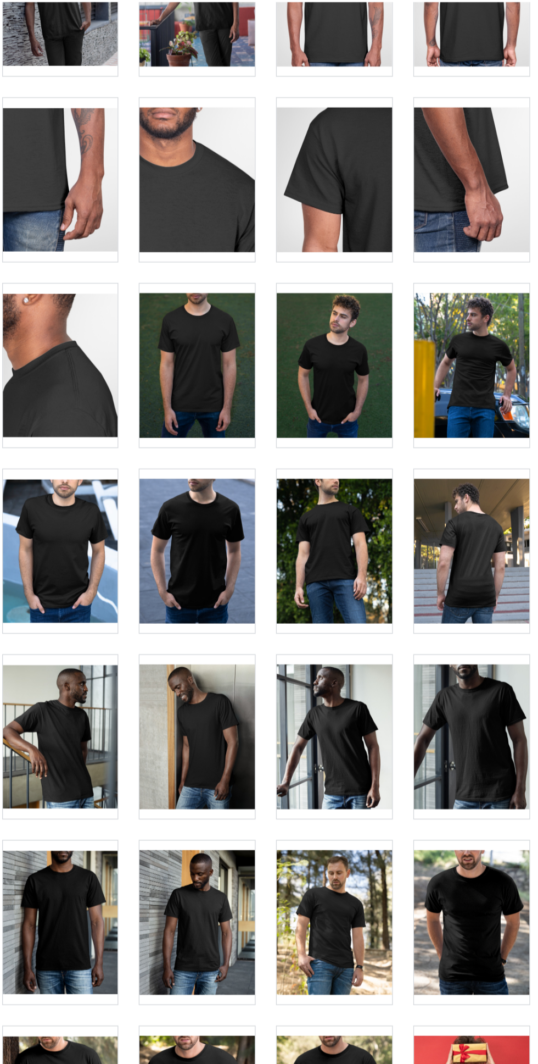
click at [136, 475] on div at bounding box center [114, 468] width 87 height 123
click at [251, 486] on div at bounding box center [217, 468] width 87 height 123
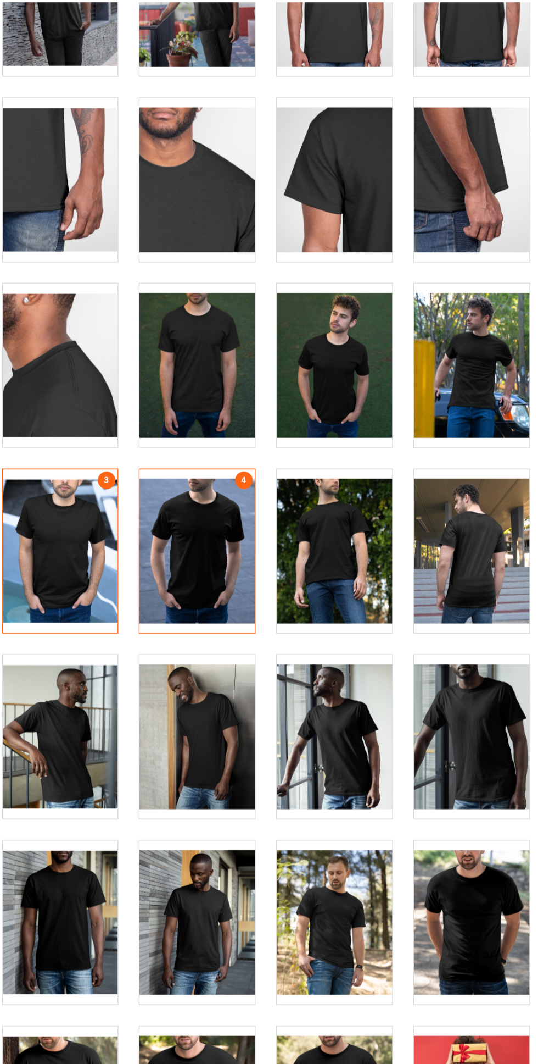
click at [442, 335] on div at bounding box center [424, 329] width 87 height 123
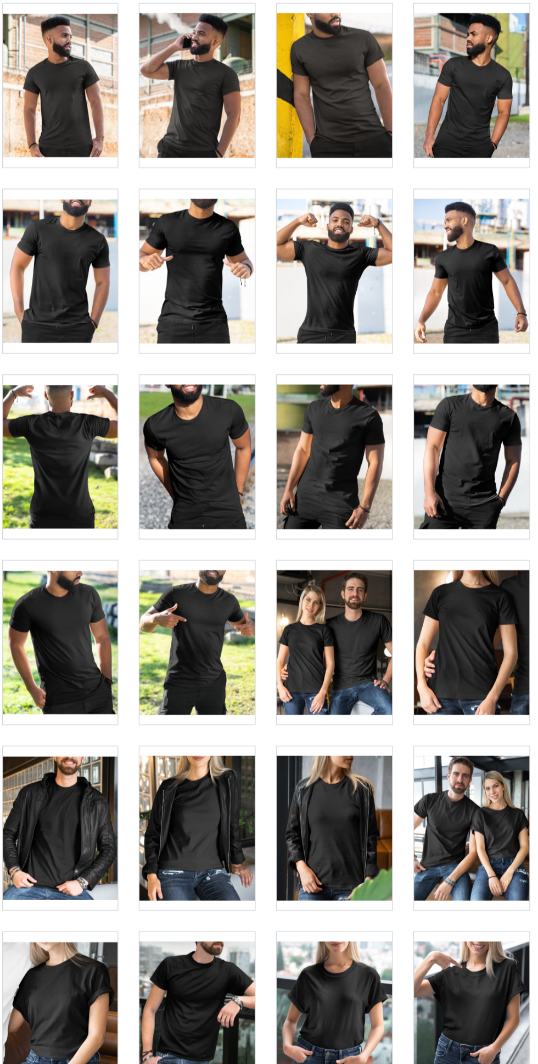
scroll to position [15128, 0]
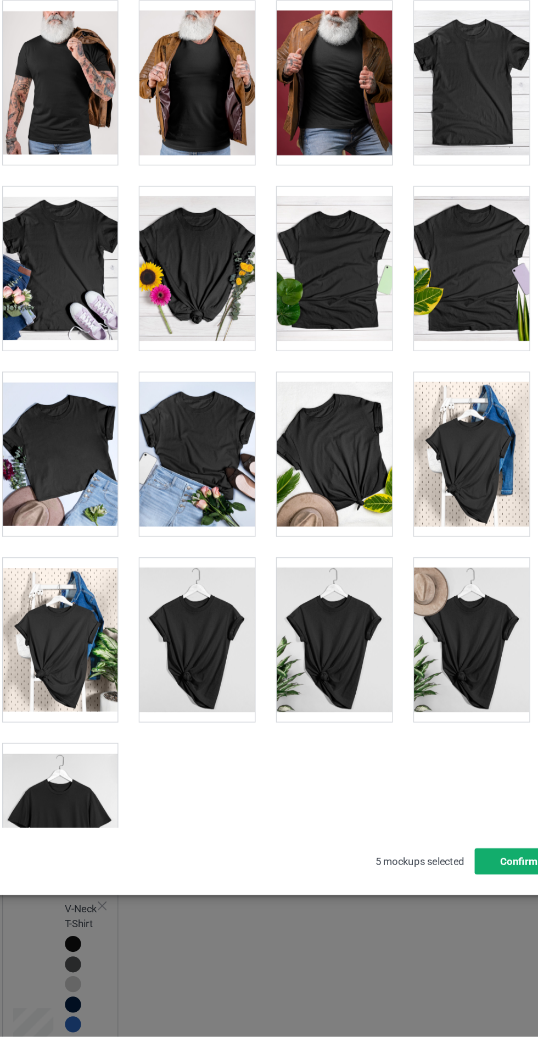
click at [451, 942] on button "Confirm" at bounding box center [459, 932] width 66 height 20
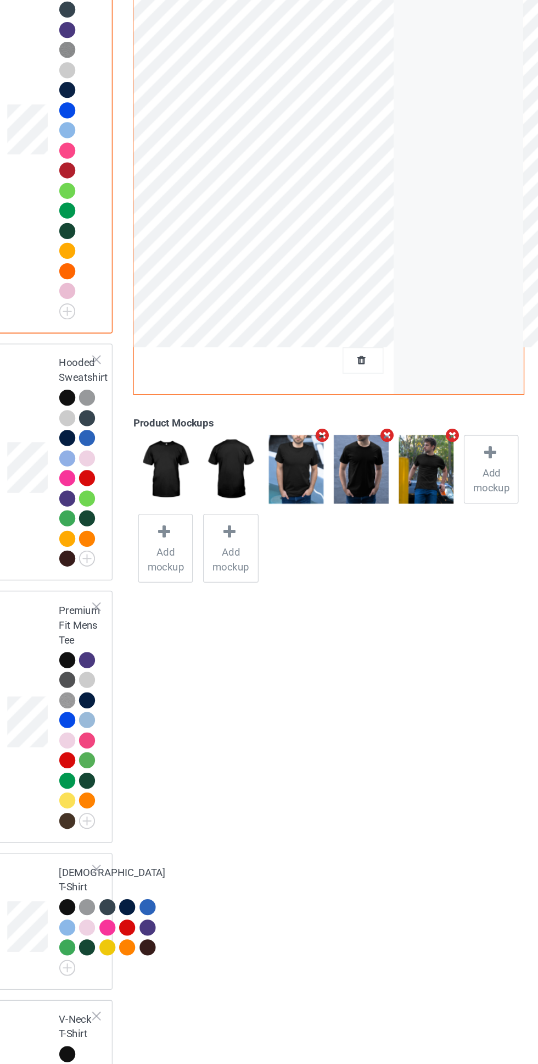
scroll to position [0, 0]
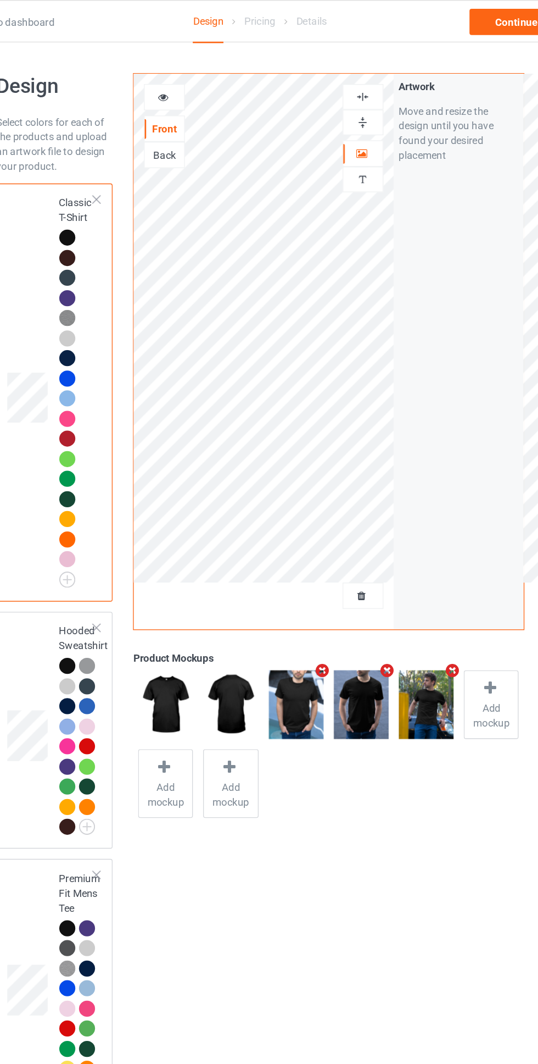
click at [349, 73] on img at bounding box center [346, 73] width 10 height 10
click at [457, 16] on div "Continue" at bounding box center [462, 17] width 70 height 20
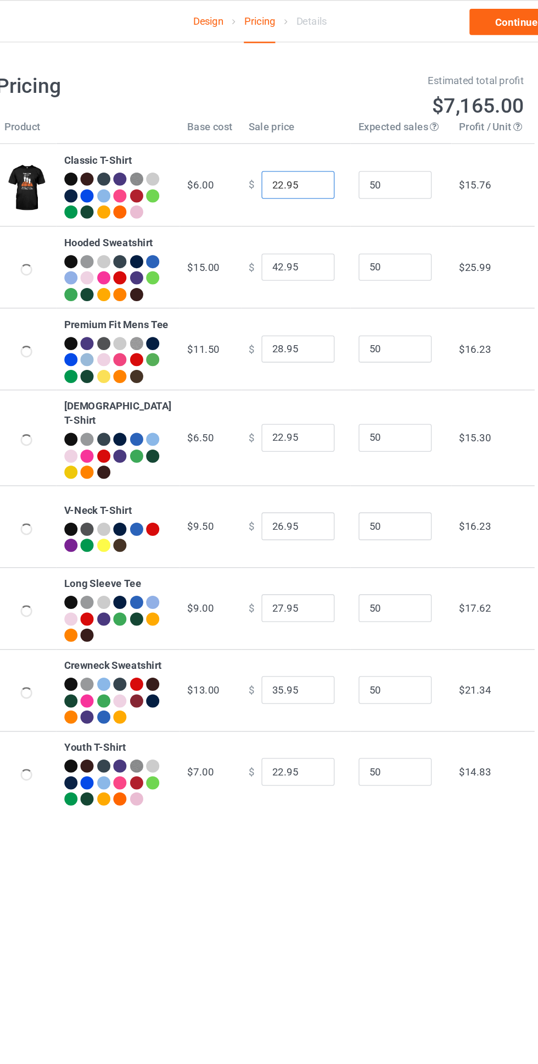
click at [270, 141] on input "22.95" at bounding box center [297, 139] width 55 height 21
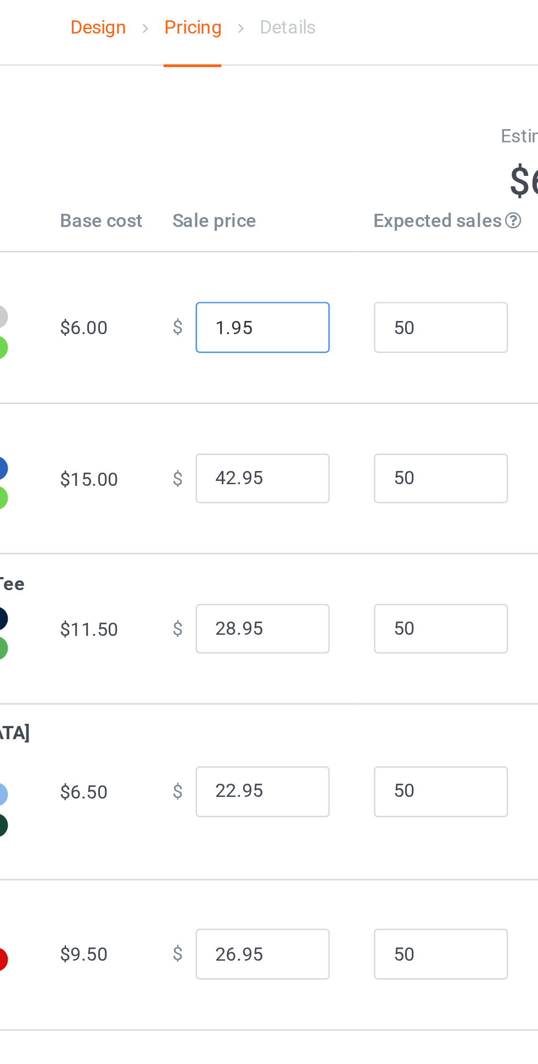
type input "19.95"
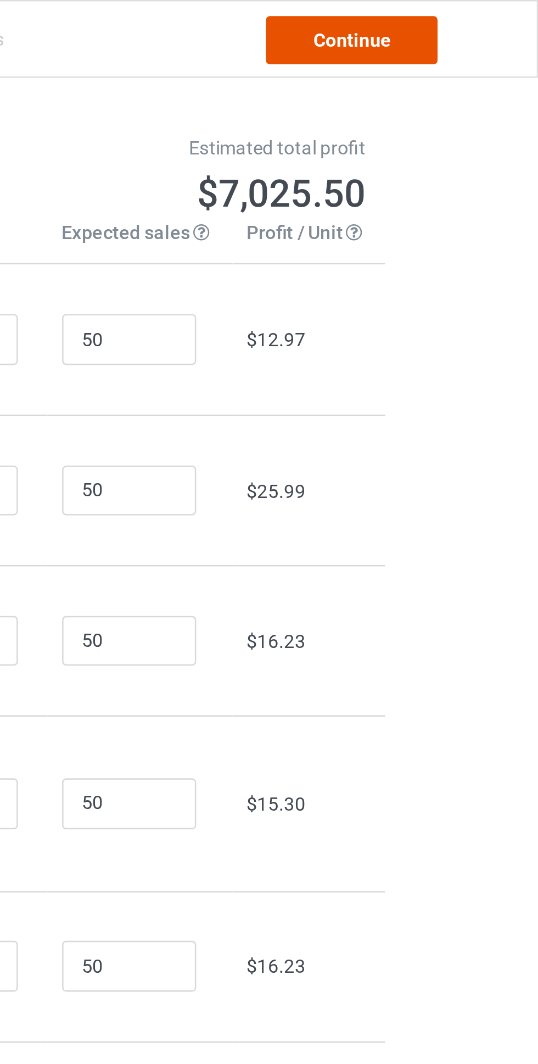
click at [471, 13] on link "Continue" at bounding box center [462, 17] width 70 height 20
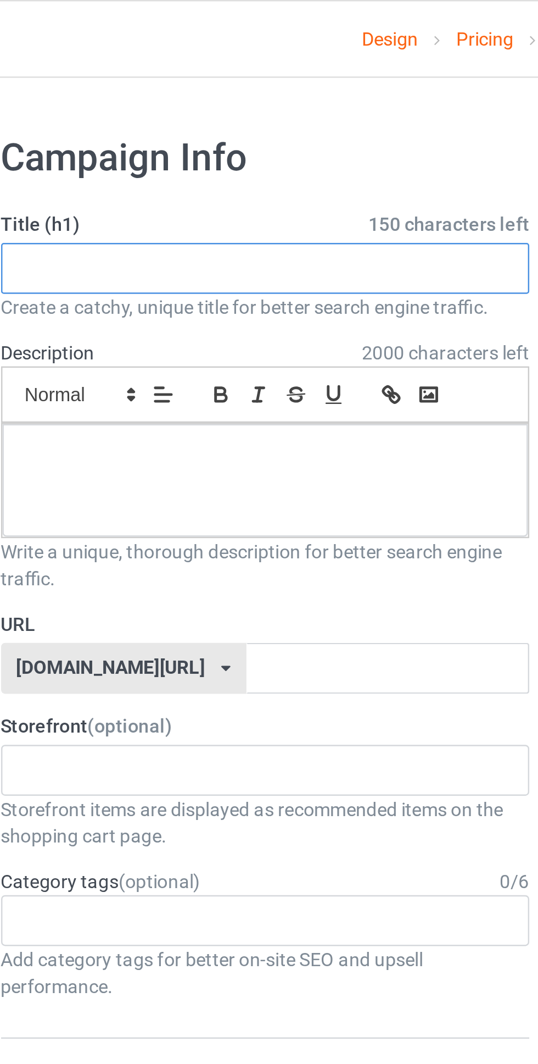
click at [170, 107] on input "text" at bounding box center [179, 109] width 216 height 21
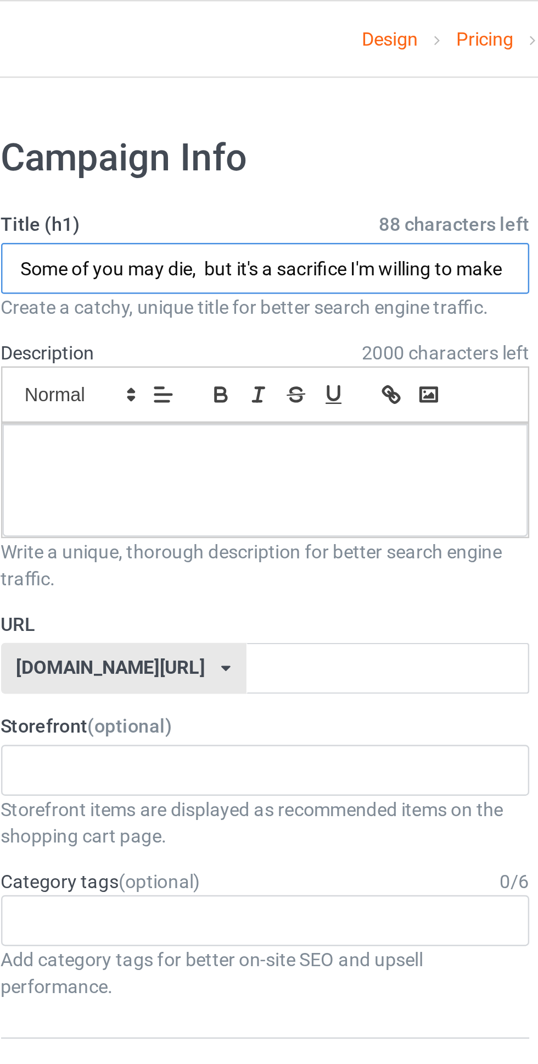
scroll to position [0, 1]
type input "Some of you may die, but it's a sacrifice I'm willing to make"
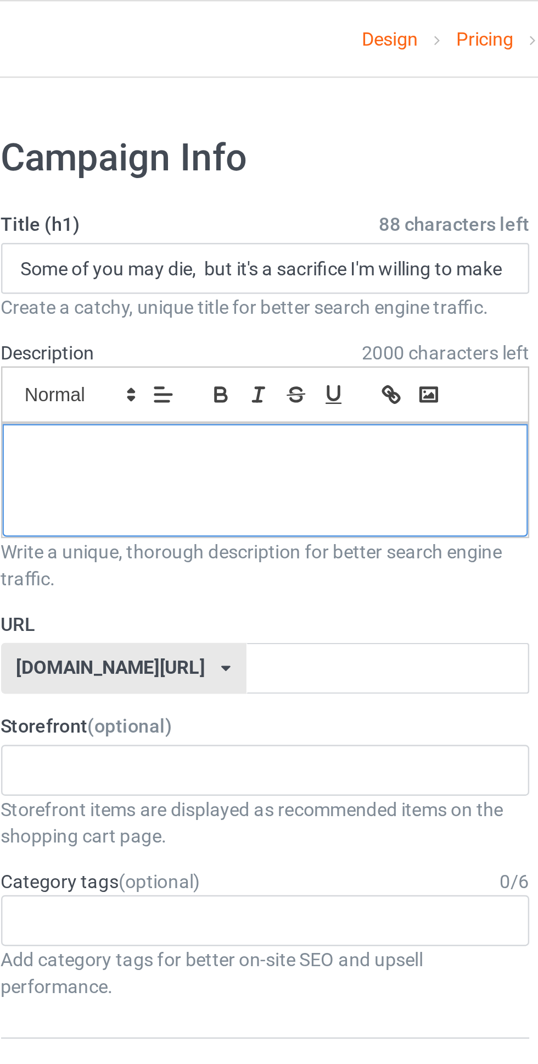
click at [213, 197] on div at bounding box center [178, 197] width 215 height 46
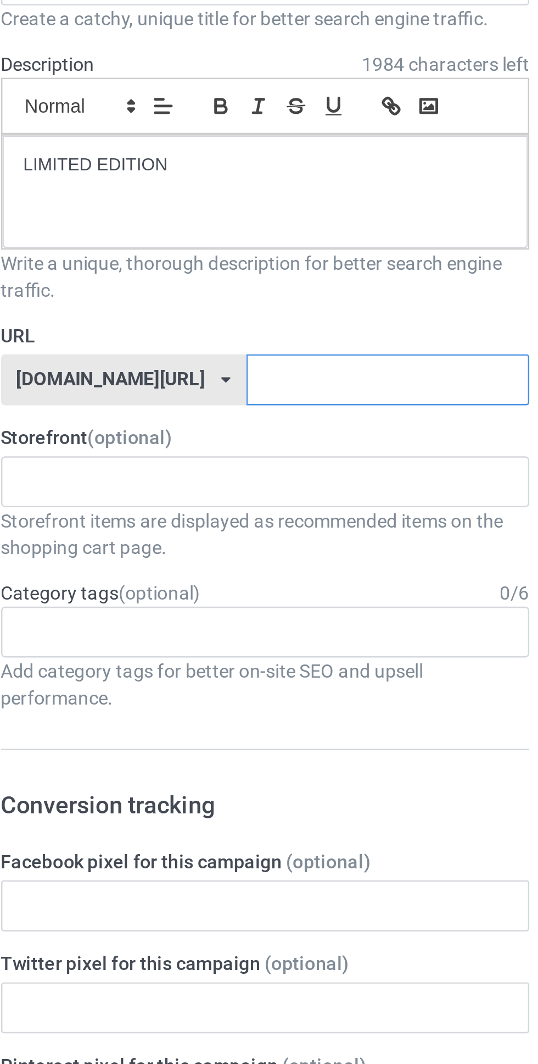
click at [231, 275] on input "text" at bounding box center [229, 273] width 116 height 21
type input "x46lcz8"
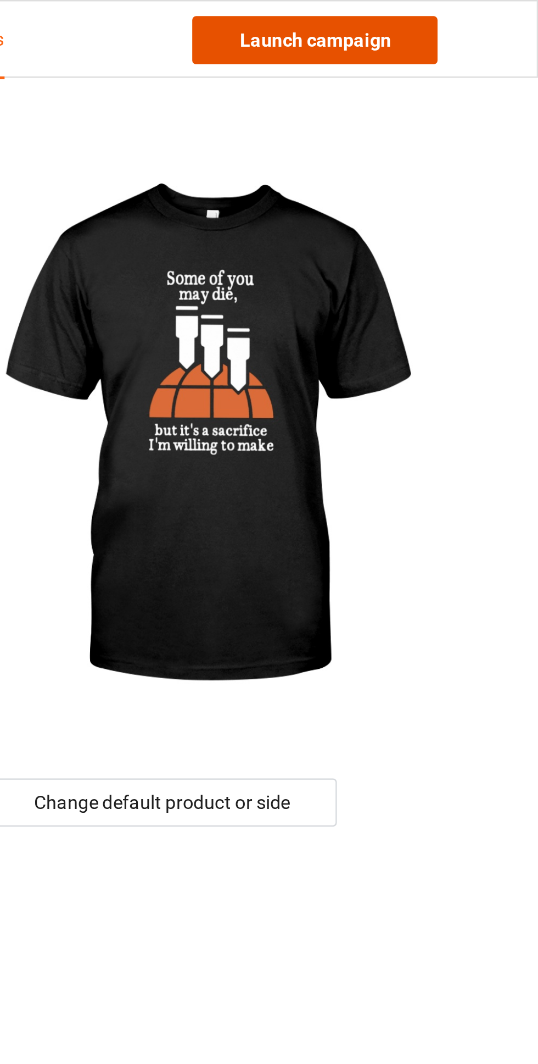
click at [472, 16] on link "Launch campaign" at bounding box center [447, 17] width 101 height 20
